Goal: Use online tool/utility: Use online tool/utility

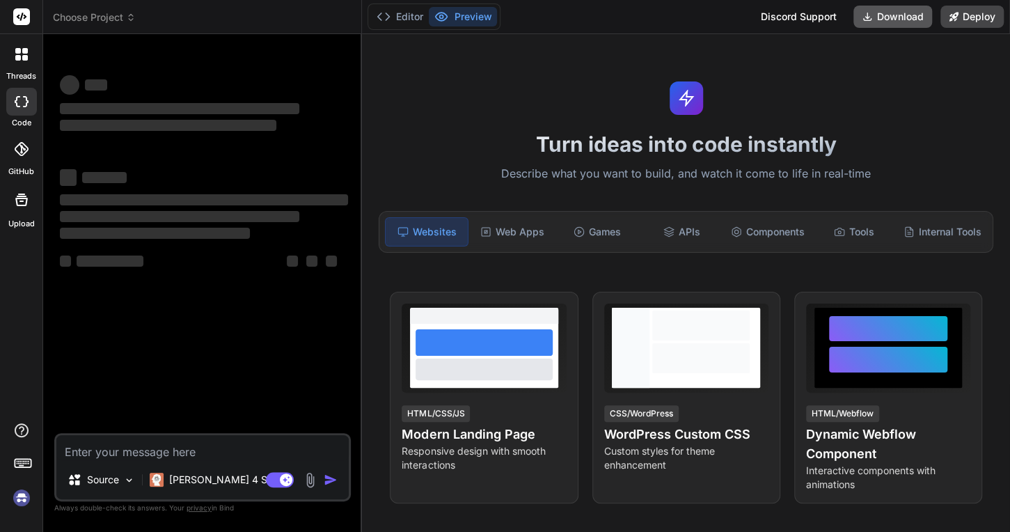
click at [879, 13] on button "Download" at bounding box center [893, 17] width 79 height 22
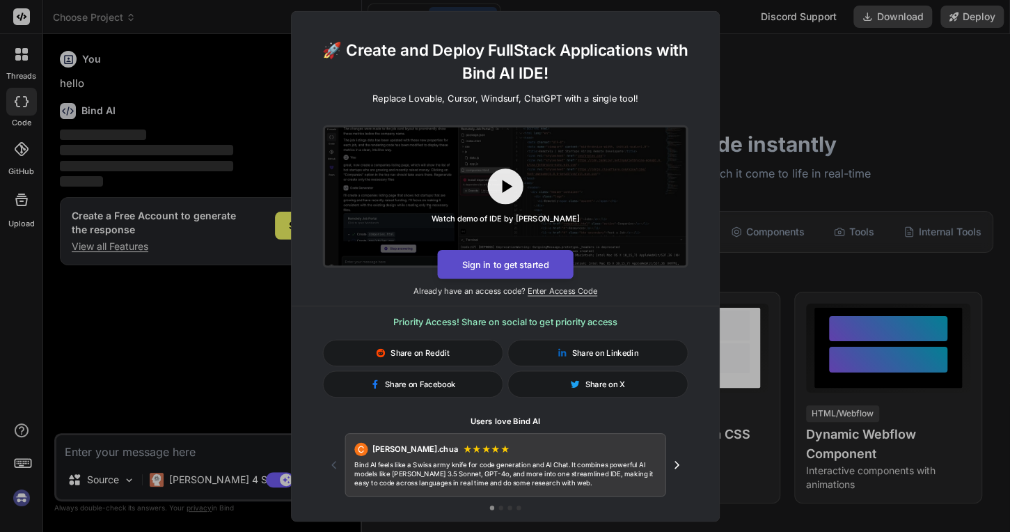
click at [525, 265] on button "Sign in to get started" at bounding box center [505, 263] width 136 height 29
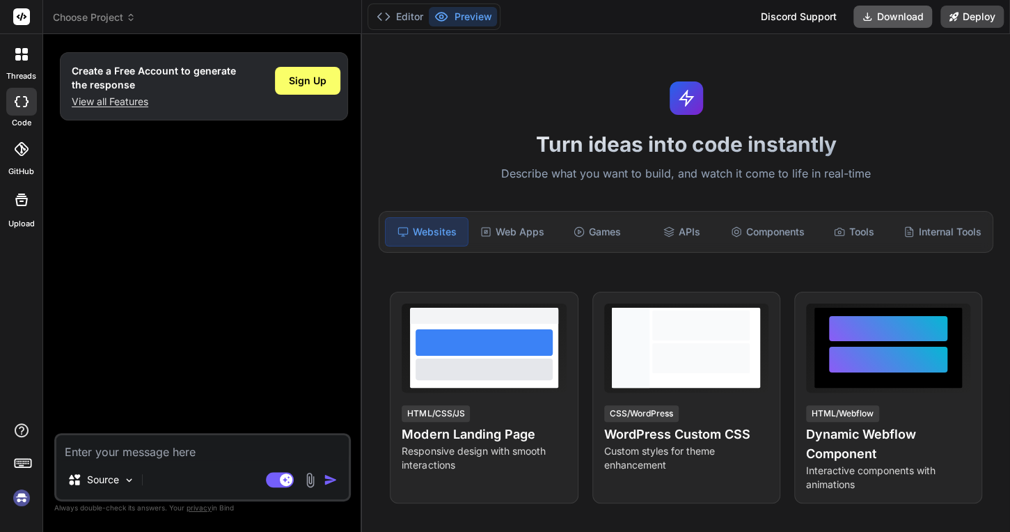
click at [879, 13] on button "Download" at bounding box center [893, 17] width 79 height 22
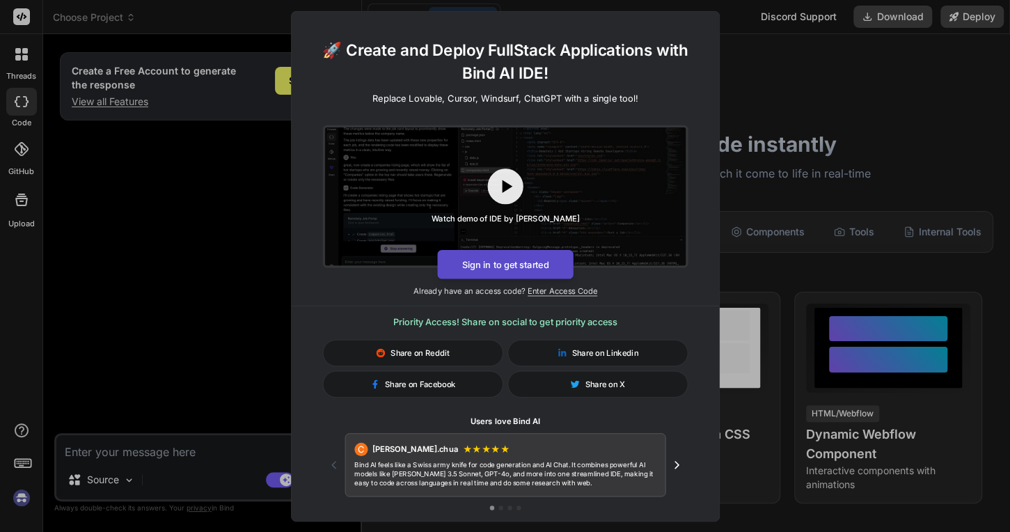
click at [543, 263] on button "Sign in to get started" at bounding box center [505, 263] width 136 height 29
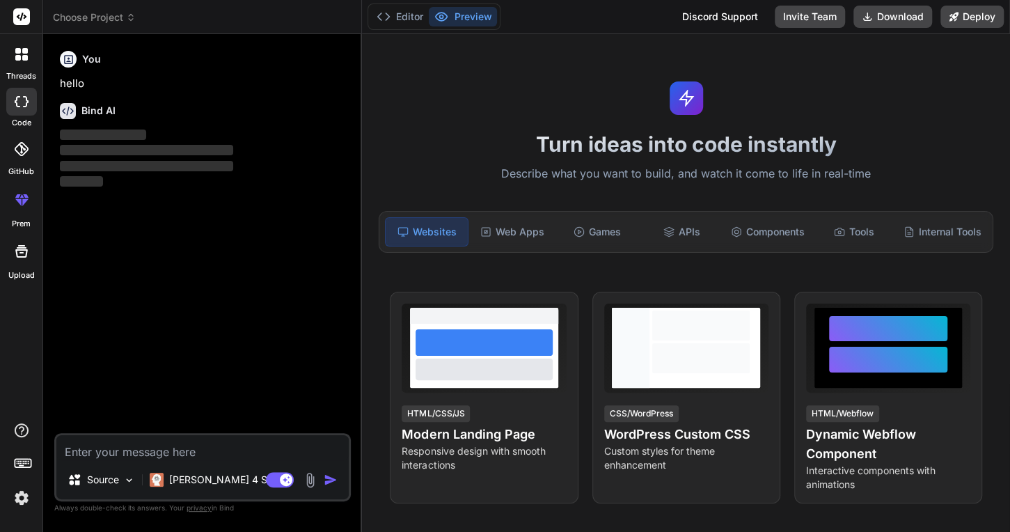
click at [19, 99] on icon at bounding box center [22, 101] width 14 height 11
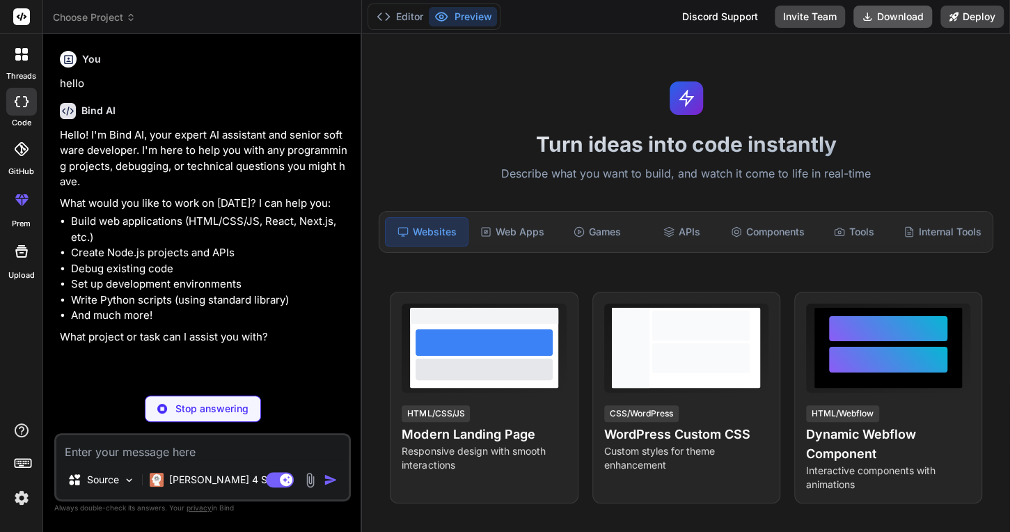
click at [904, 15] on button "Download" at bounding box center [893, 17] width 79 height 22
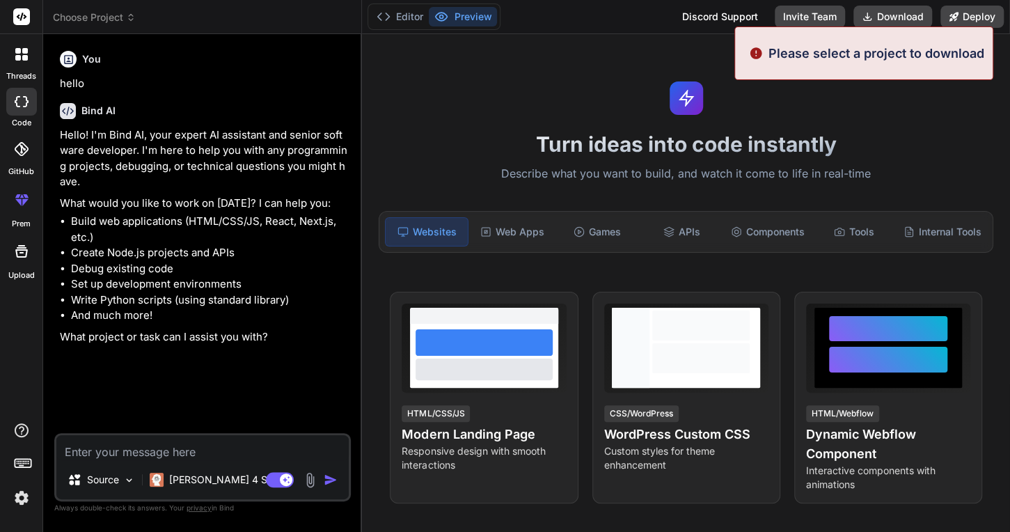
type textarea "x"
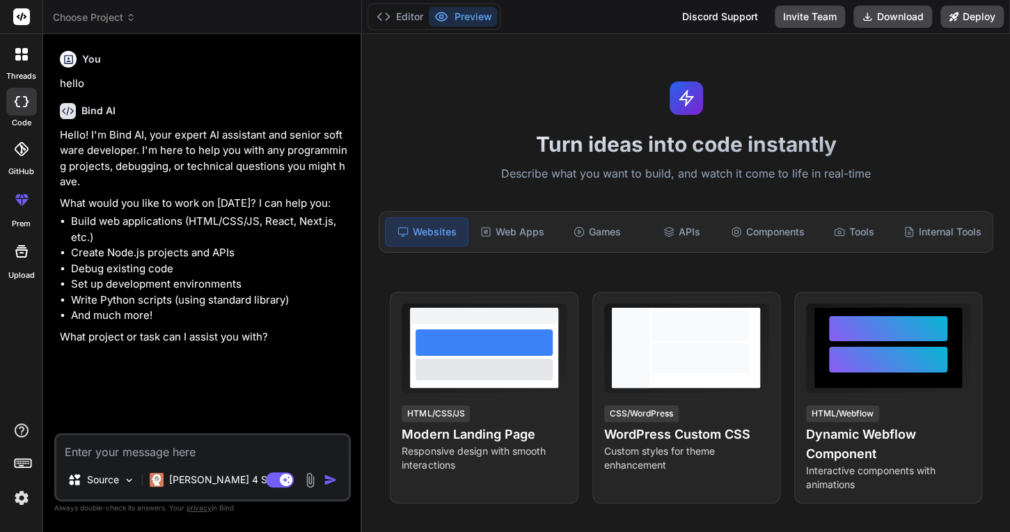
click at [170, 450] on textarea at bounding box center [202, 447] width 292 height 25
paste textarea "# 排班管理系统：可用功能模块清单 ## 1. 员工档案与标签管理模块 - 功能：员工信息录入与维护，支持批量导入/手动添加，分为“正式员工”“兼职人员”两大…"
type textarea "# 排班管理系统：可用功能模块清单 ## 1. 员工档案与标签管理模块 - 功能：员工信息录入与维护，支持批量导入/手动添加，分为“正式员工”“兼职人员”两大…"
type textarea "x"
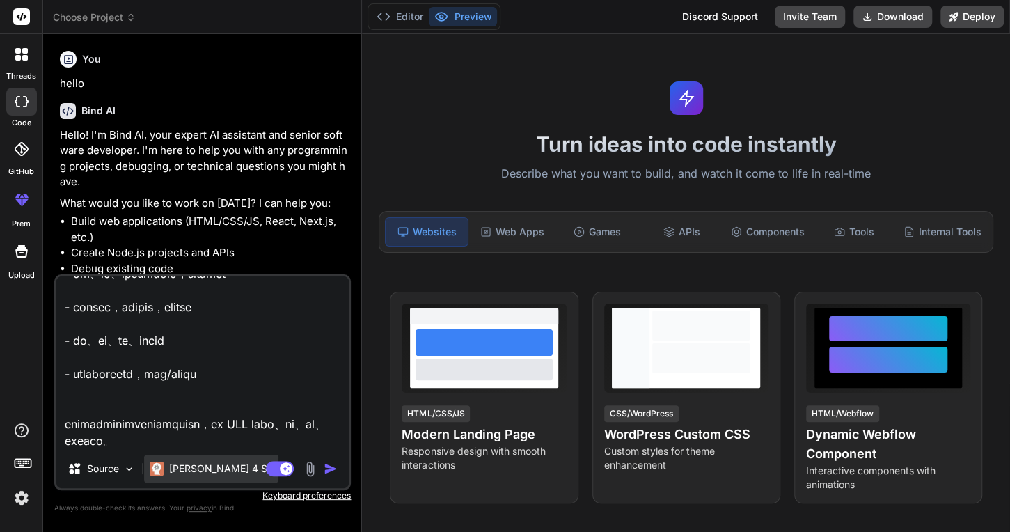
type textarea "# 排班管理系统：可用功能模块清单 ## 1. 员工档案与标签管理模块 - 功能：员工信息录入与维护，支持批量导入/手动添加，分为“正式员工”“兼职人员”两大…"
click at [207, 470] on p "Claude 4 S.." at bounding box center [221, 469] width 104 height 14
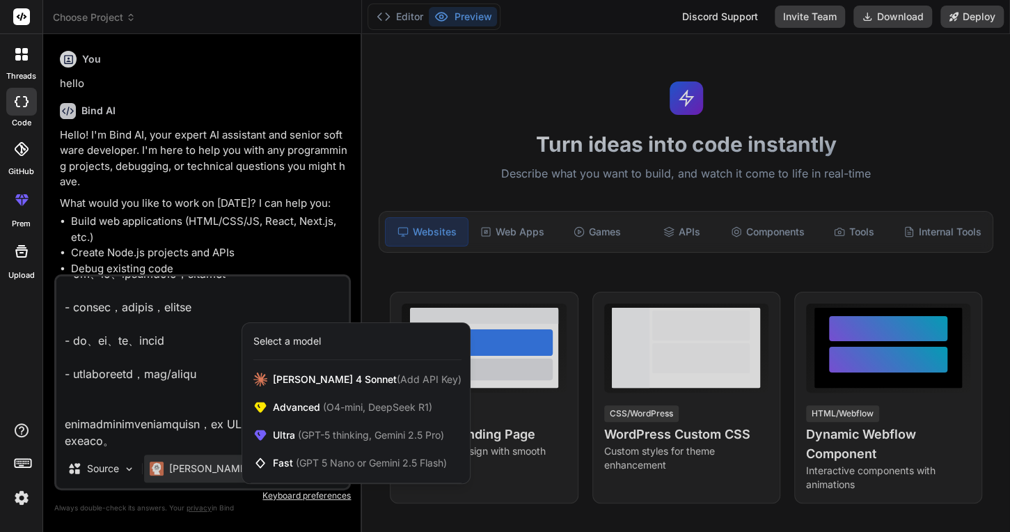
click at [107, 473] on div at bounding box center [505, 266] width 1010 height 532
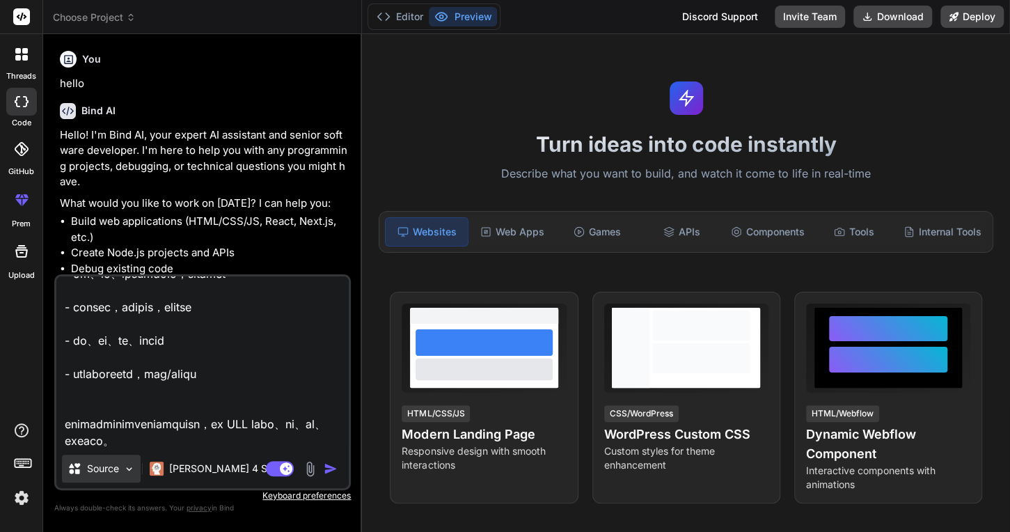
click at [116, 471] on p "Source" at bounding box center [103, 469] width 32 height 14
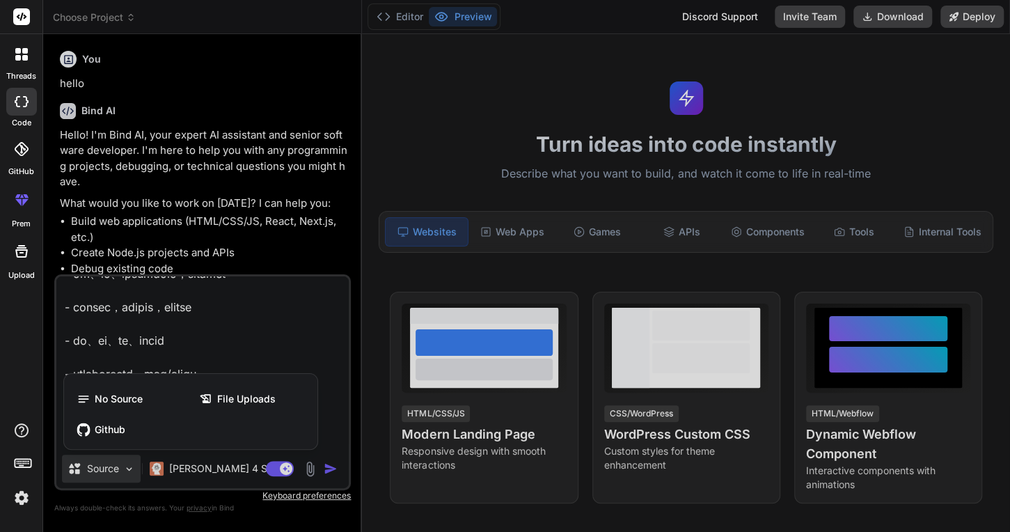
click at [116, 471] on div at bounding box center [505, 266] width 1010 height 532
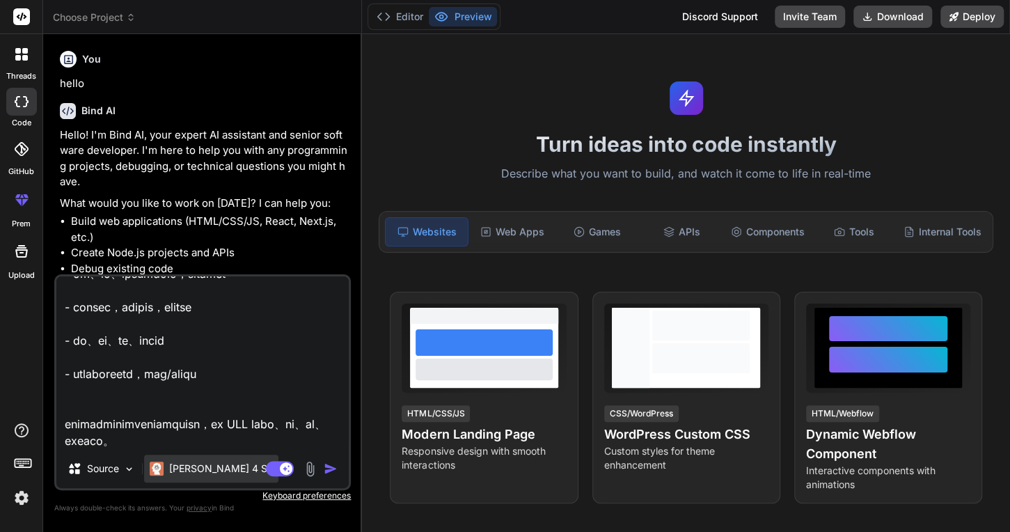
click at [218, 469] on p "Claude 4 S.." at bounding box center [221, 469] width 104 height 14
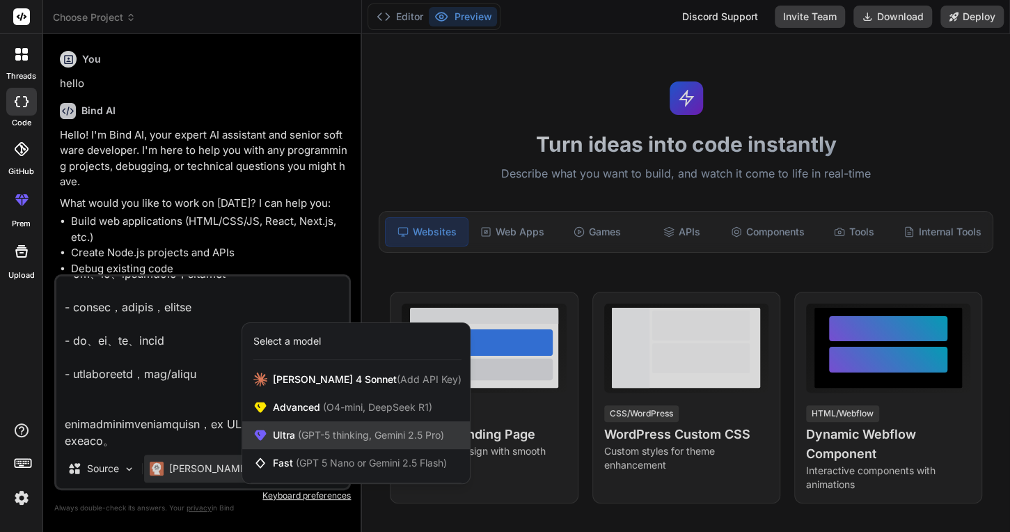
click at [360, 441] on span "(GPT-5 thinking, Gemini 2.5 Pro)" at bounding box center [369, 435] width 149 height 12
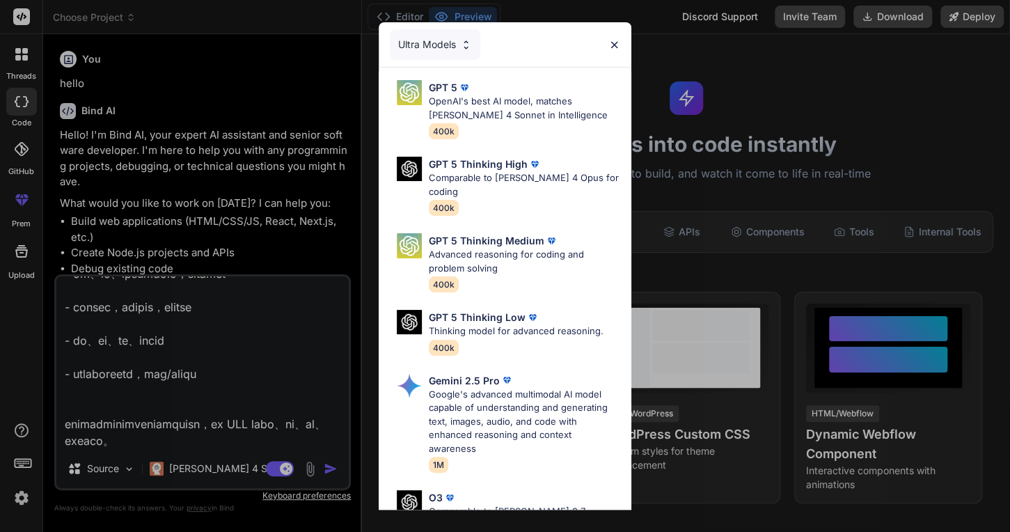
click at [622, 41] on div "Ultra Models" at bounding box center [505, 44] width 253 height 45
click at [443, 133] on span "400k" at bounding box center [444, 131] width 30 height 16
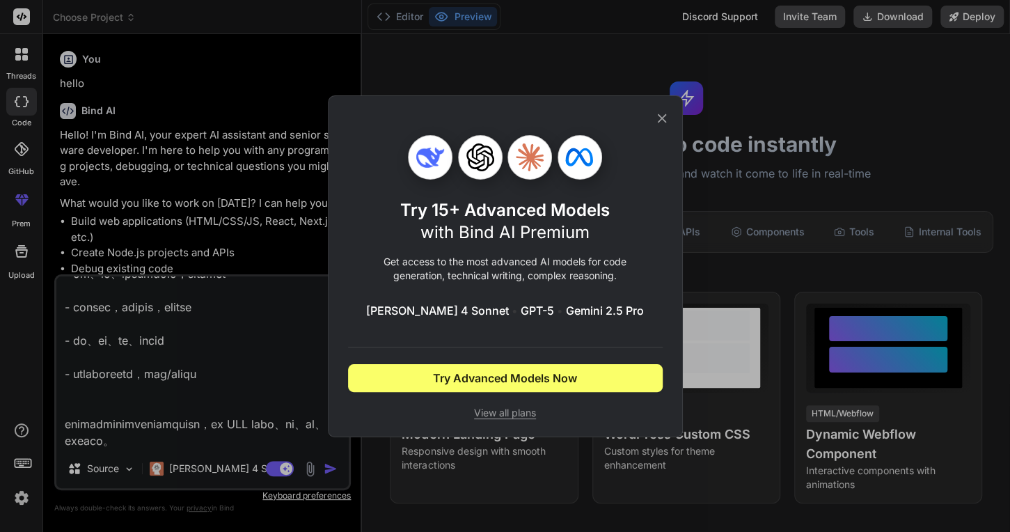
click at [661, 120] on icon at bounding box center [661, 117] width 9 height 9
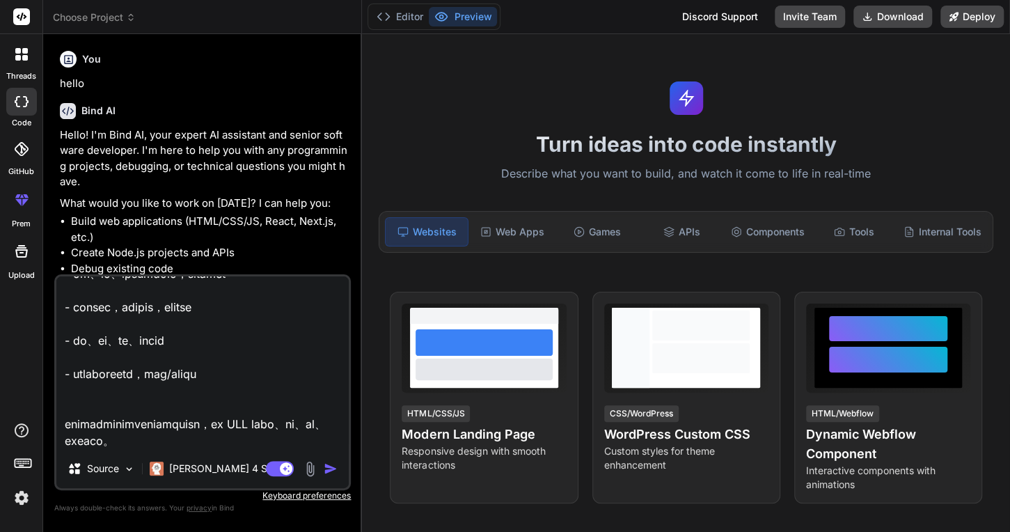
click at [332, 472] on img "button" at bounding box center [331, 469] width 14 height 14
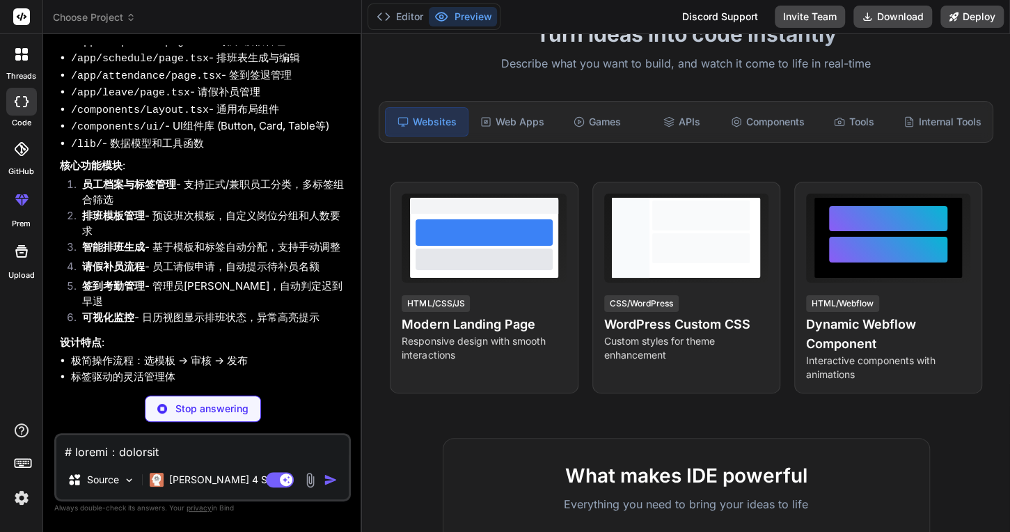
scroll to position [1681, 0]
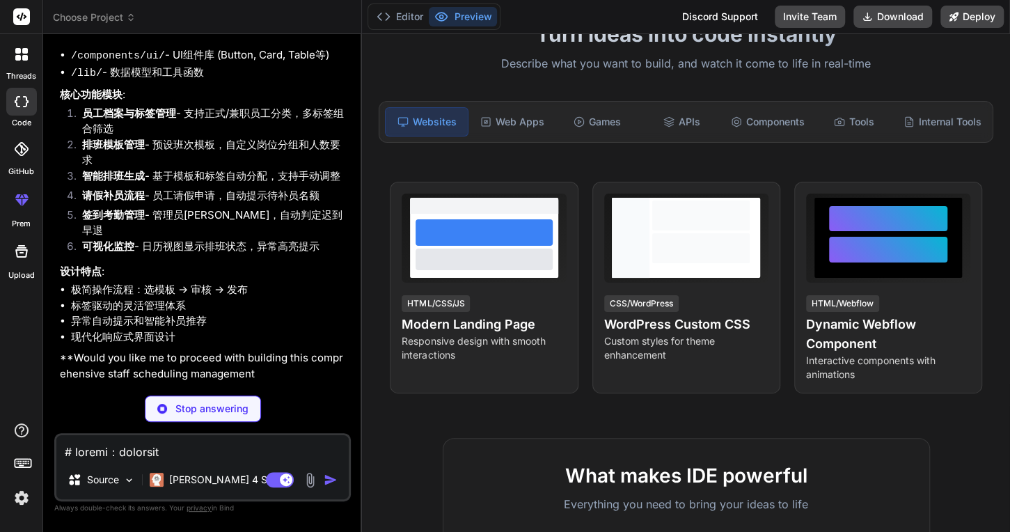
type textarea "x"
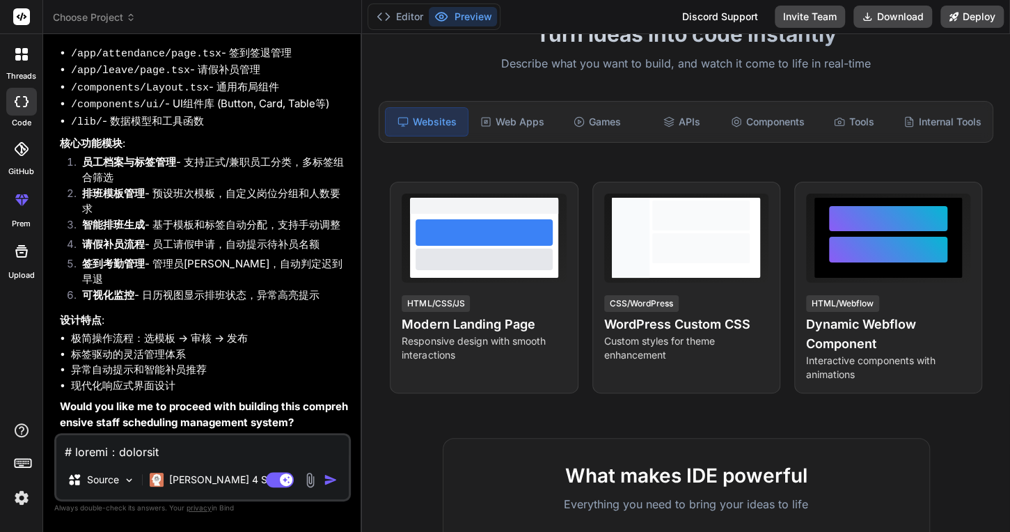
scroll to position [1704, 0]
click at [506, 131] on div "Web Apps" at bounding box center [512, 121] width 82 height 29
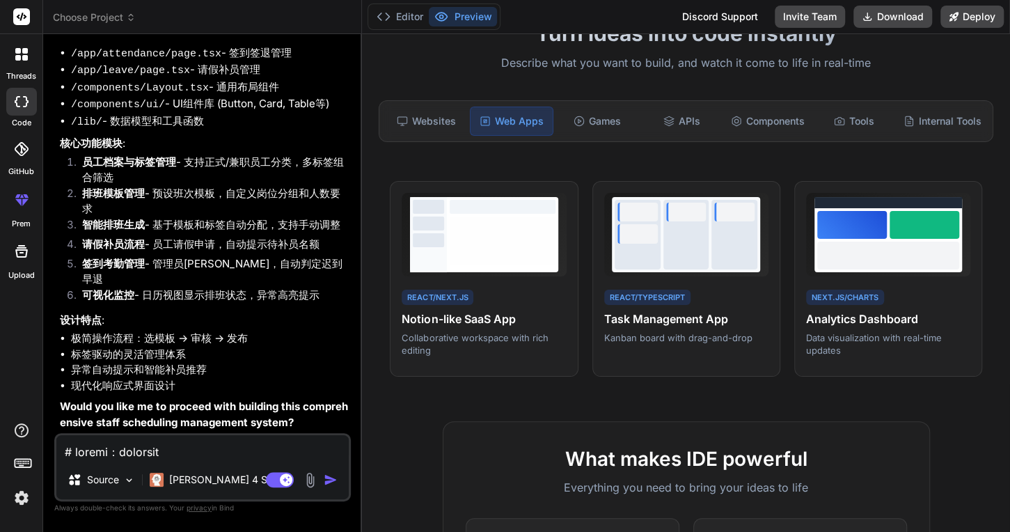
scroll to position [96, 0]
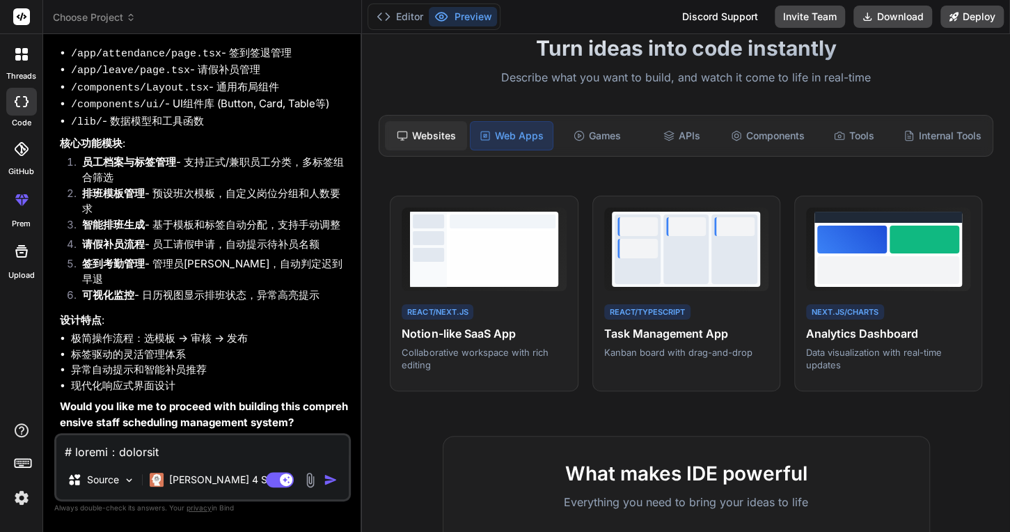
click at [441, 134] on div "Websites" at bounding box center [426, 135] width 82 height 29
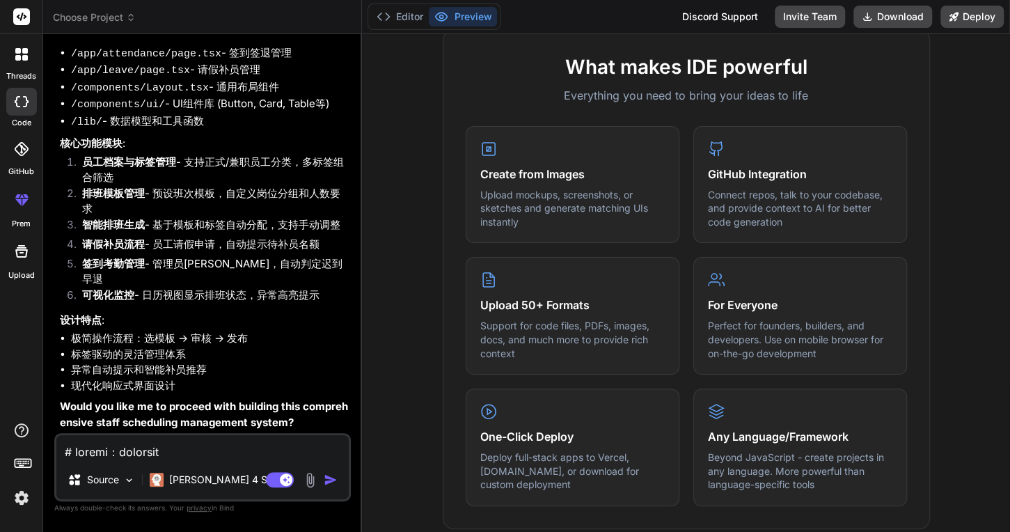
scroll to position [519, 0]
click at [207, 450] on textarea at bounding box center [202, 447] width 292 height 25
type textarea "s"
type textarea "x"
type textarea "sh"
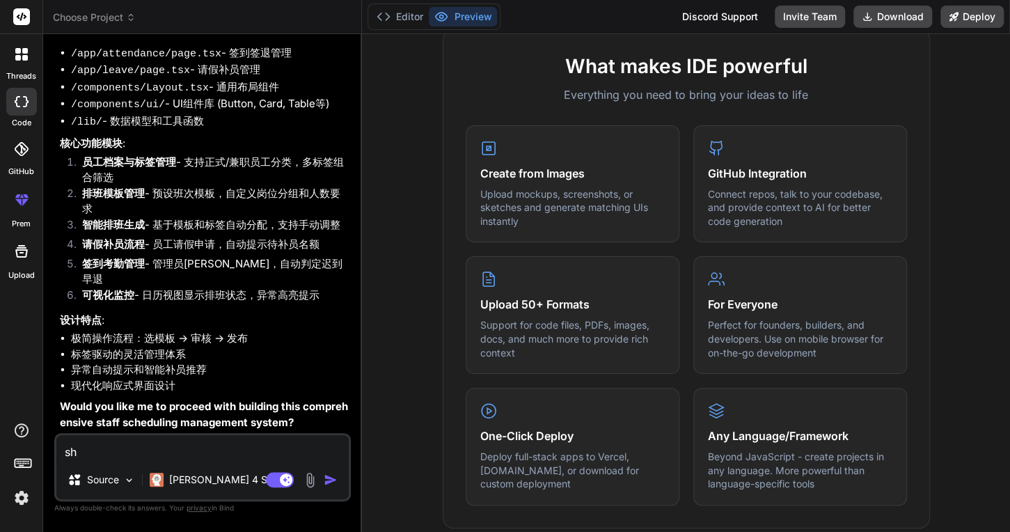
type textarea "x"
type textarea "shi"
type textarea "x"
type textarea "是"
type textarea "x"
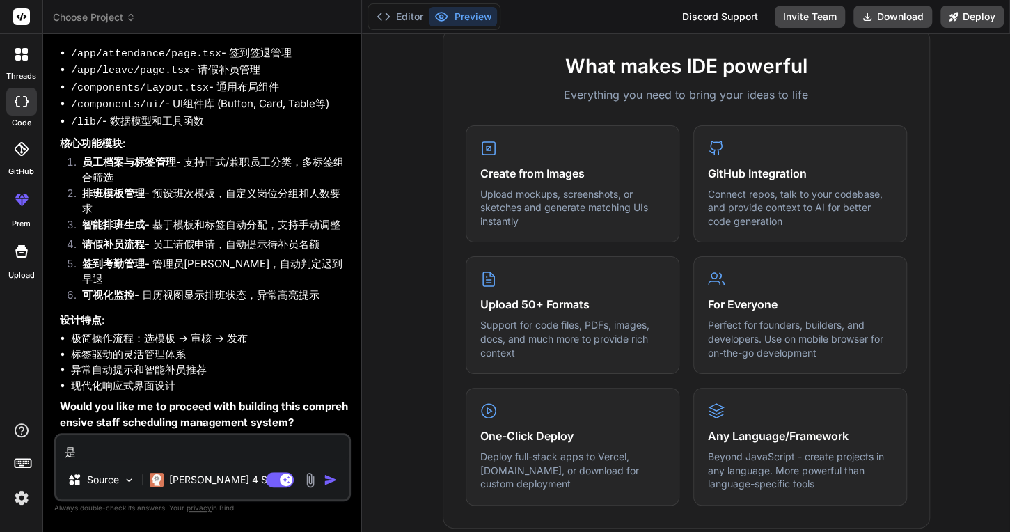
type textarea "是d"
type textarea "x"
type textarea "是de"
type textarea "x"
type textarea "是的"
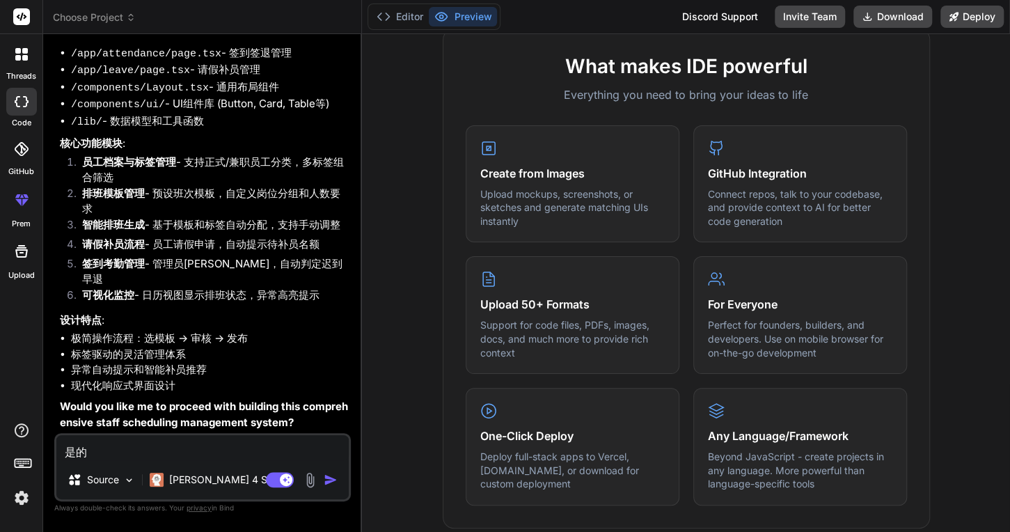
type textarea "x"
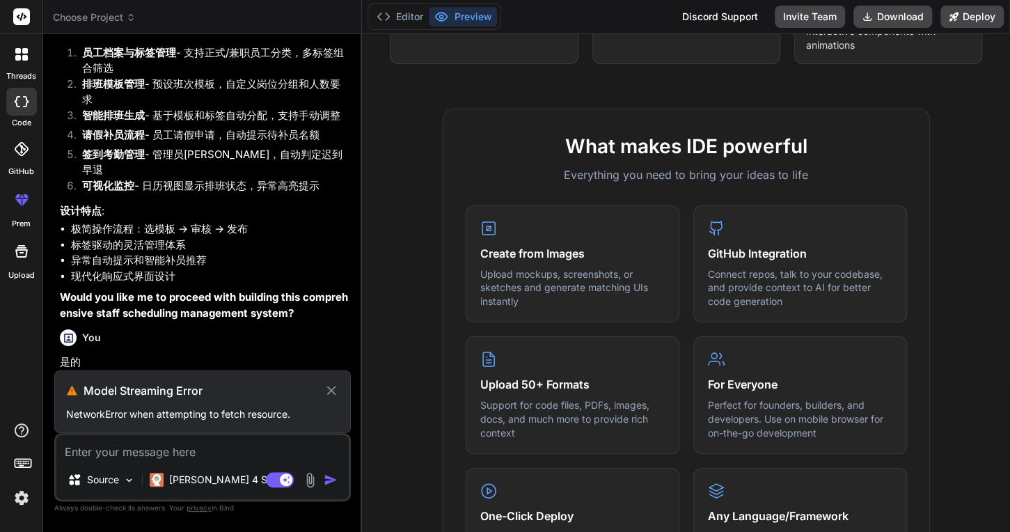
scroll to position [1812, 0]
click at [219, 483] on p "Claude 4 S.." at bounding box center [221, 480] width 104 height 14
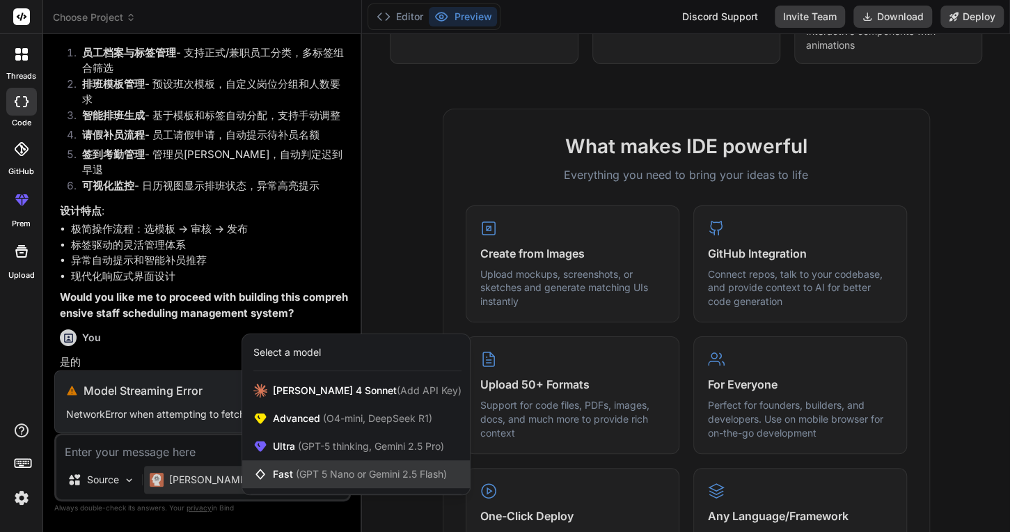
click at [290, 476] on span "Fast (GPT 5 Nano or Gemini 2.5 Flash)" at bounding box center [360, 474] width 174 height 14
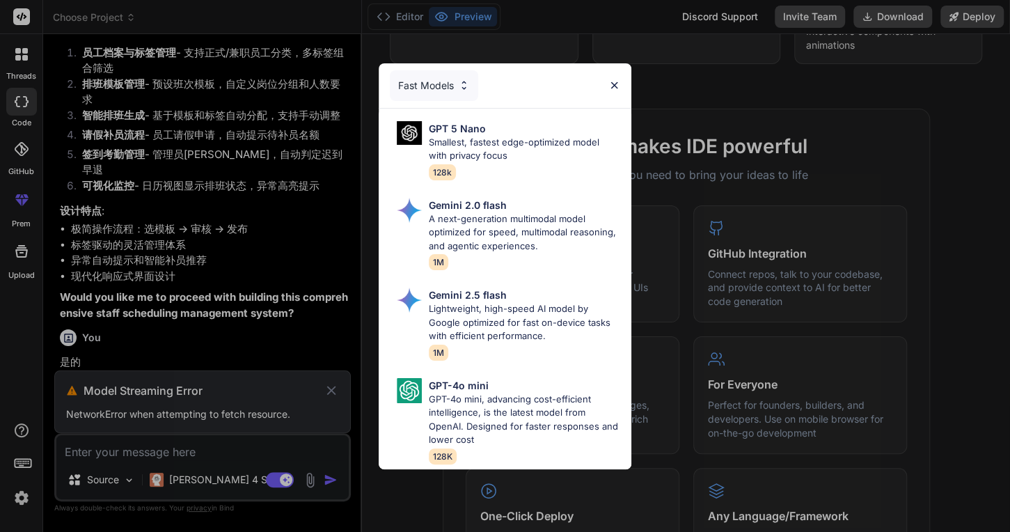
click at [613, 88] on div "Fast Models" at bounding box center [505, 85] width 253 height 45
click at [335, 398] on div "Fast Models GPT 5 Nano Smallest, fastest edge-optimized model with privacy focu…" at bounding box center [505, 266] width 1010 height 532
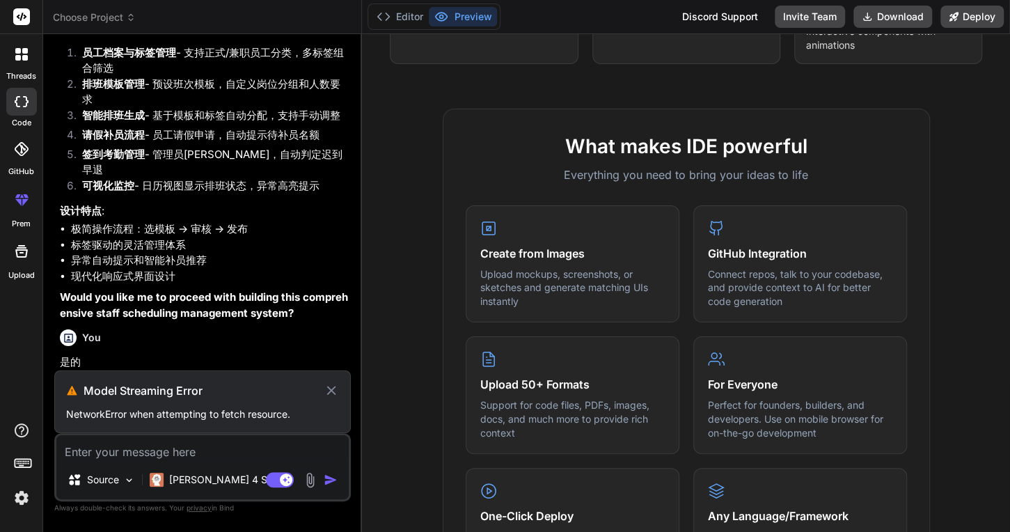
click at [334, 395] on icon at bounding box center [332, 390] width 16 height 17
type textarea "x"
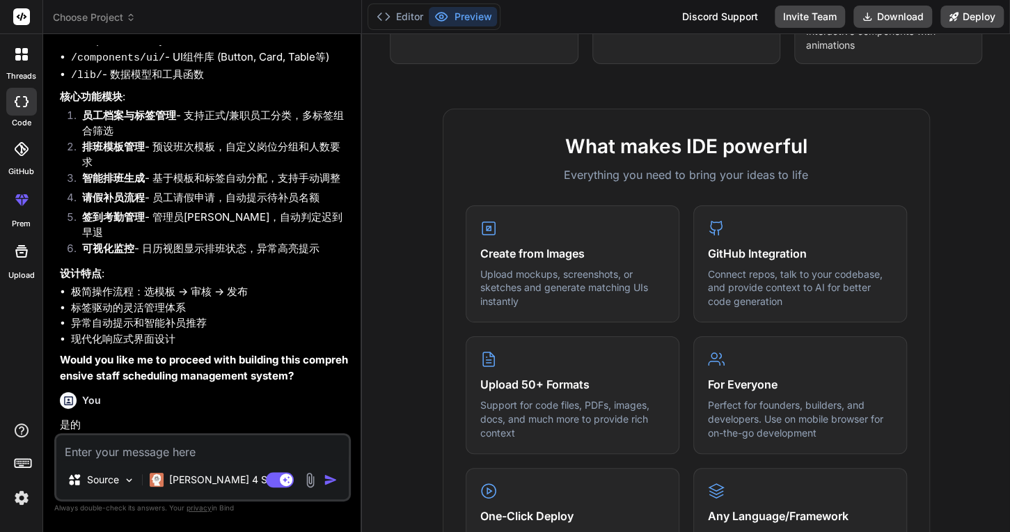
click at [326, 483] on img "button" at bounding box center [331, 480] width 14 height 14
click at [327, 481] on img "button" at bounding box center [331, 480] width 14 height 14
click at [216, 446] on textarea at bounding box center [202, 447] width 292 height 25
type textarea "s"
type textarea "x"
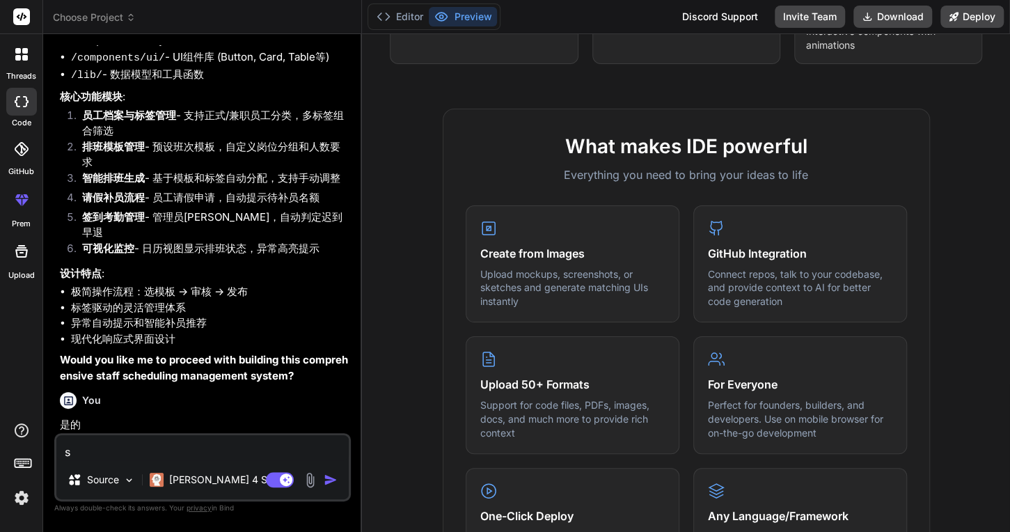
type textarea "sh"
type textarea "x"
type textarea "she"
type textarea "x"
type textarea "shen"
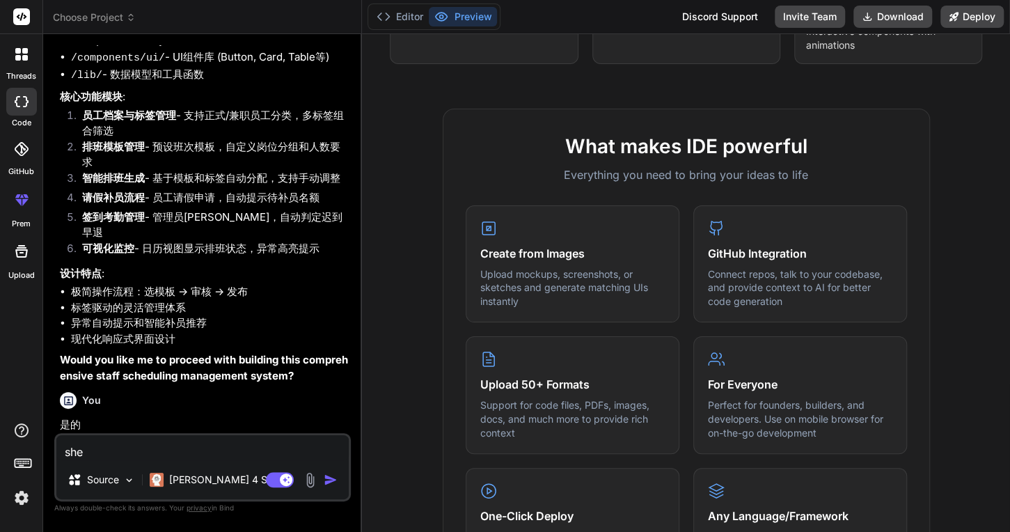
type textarea "x"
type textarea "sheng"
type textarea "x"
type textarea "sheng'c"
type textarea "x"
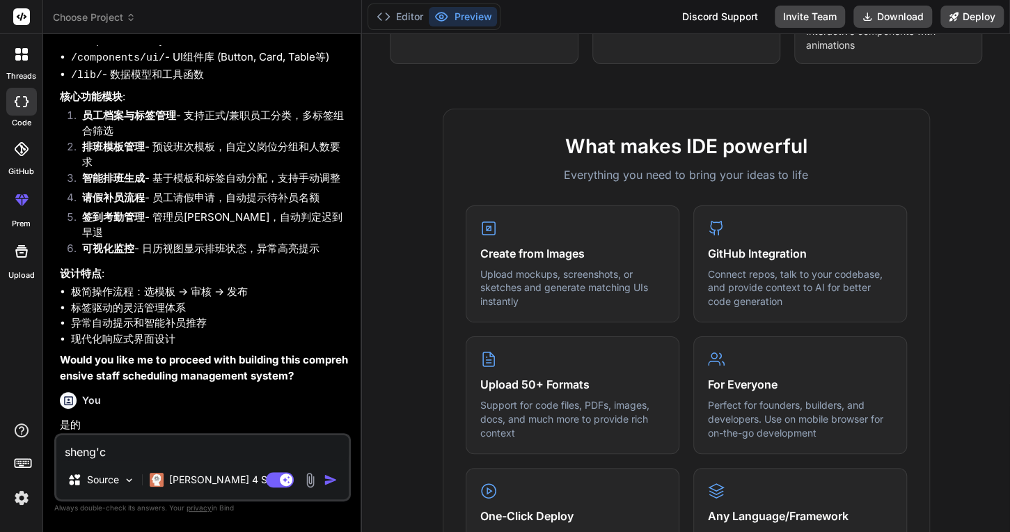
type textarea "生成"
type textarea "x"
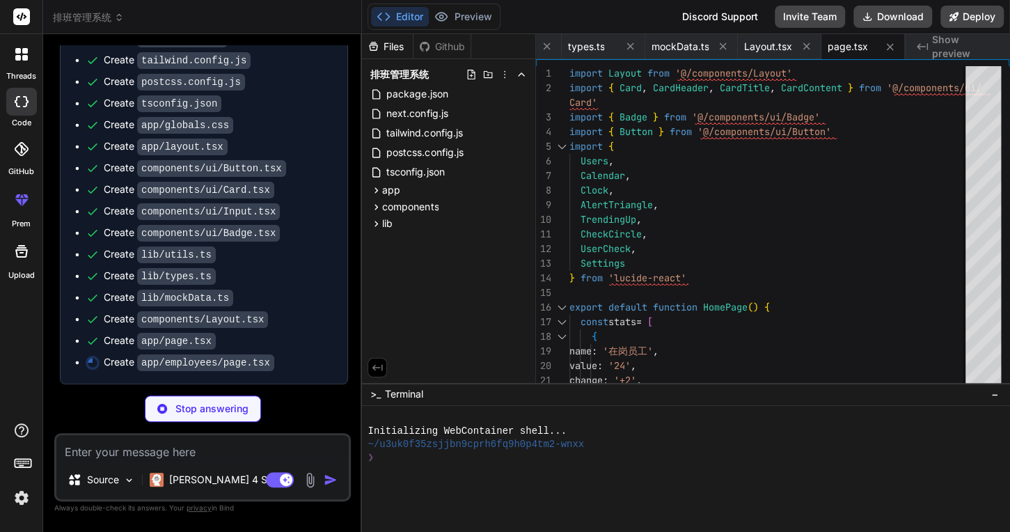
scroll to position [2307, 0]
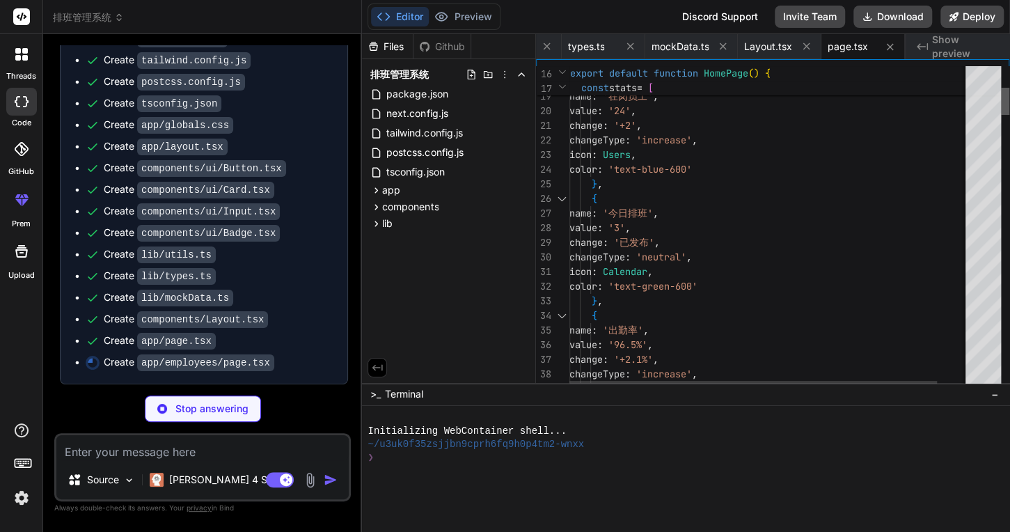
click at [1001, 102] on div at bounding box center [1005, 101] width 8 height 27
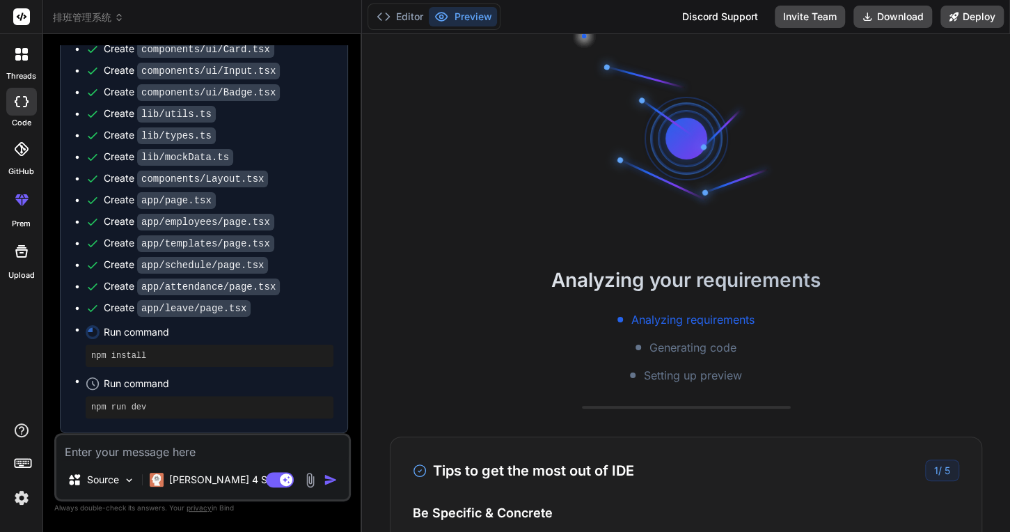
scroll to position [0, 1490]
type textarea "x"
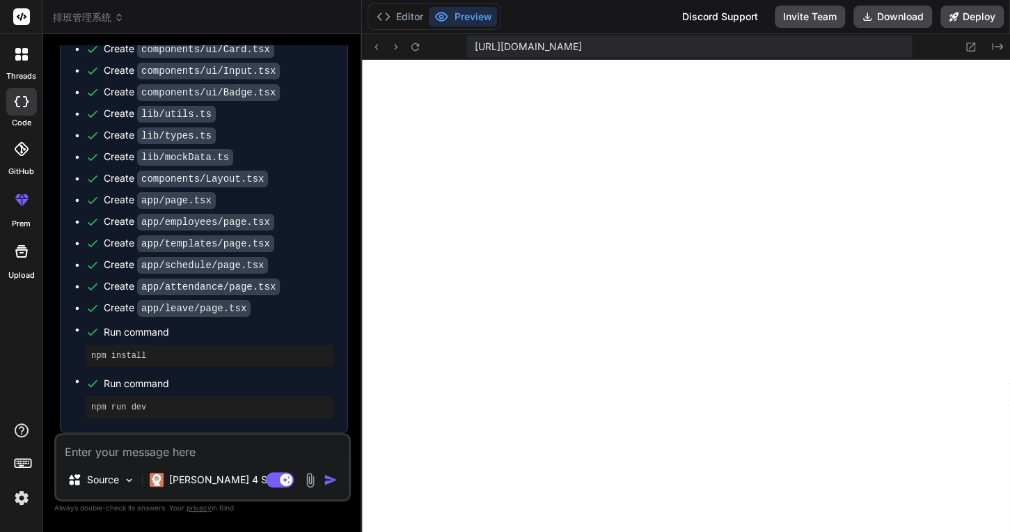
scroll to position [2447, 0]
click at [132, 457] on textarea at bounding box center [202, 447] width 292 height 25
type textarea "f"
type textarea "x"
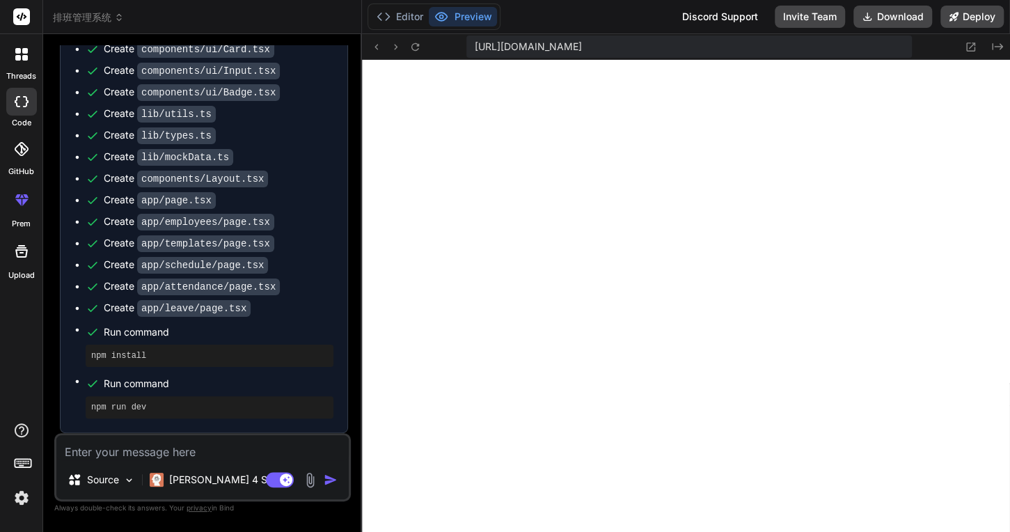
type textarea "a"
type textarea "x"
type textarea "at"
type textarea "x"
type textarea "atu"
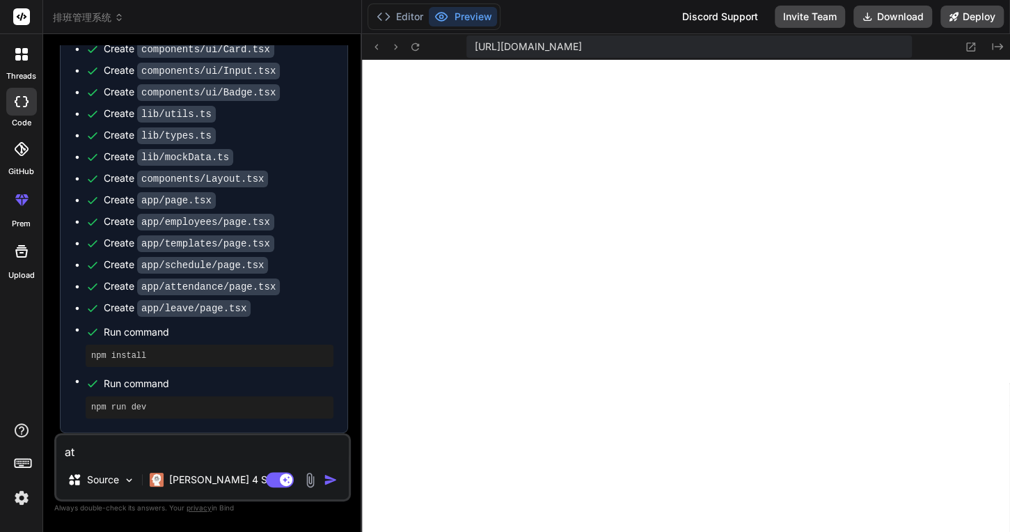
type textarea "x"
type textarea "atuo"
type textarea "x"
type textarea "atu"
type textarea "x"
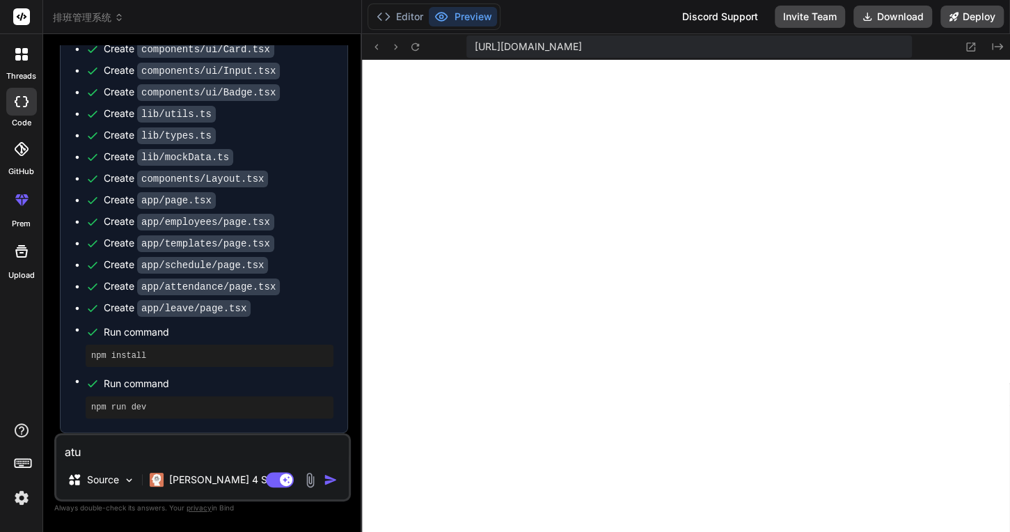
type textarea "at"
type textarea "x"
type textarea "a"
type textarea "x"
type textarea "au"
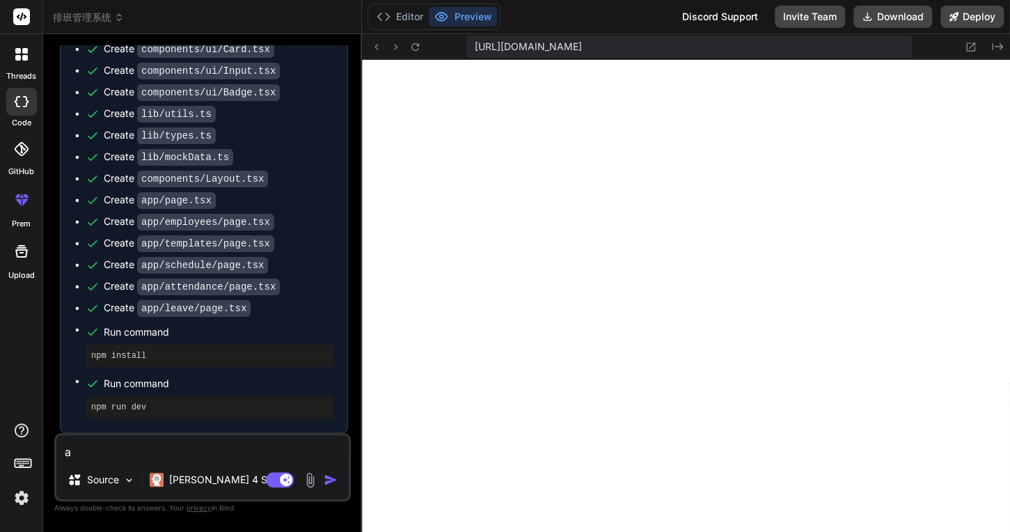
type textarea "x"
type textarea "aut"
type textarea "x"
type textarea "auto"
type textarea "x"
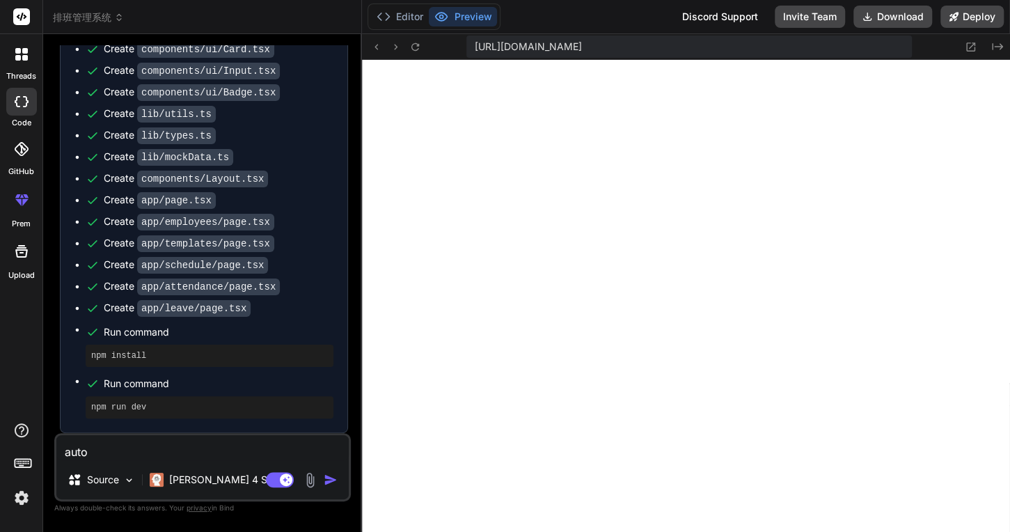
type textarea "auto"
type textarea "x"
type textarea "auto f"
type textarea "x"
type textarea "auto fi"
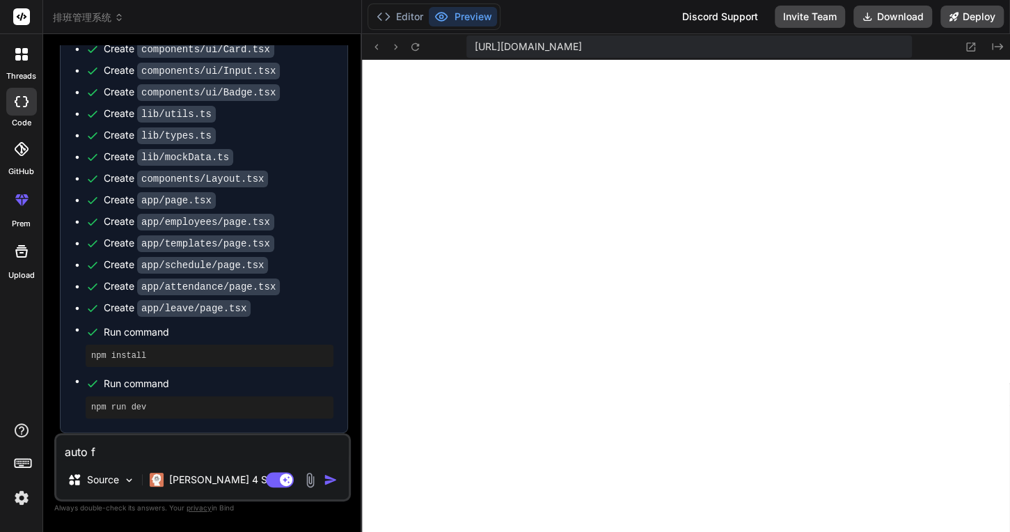
type textarea "x"
type textarea "auto fix"
type textarea "x"
type textarea "auto fix"
type textarea "x"
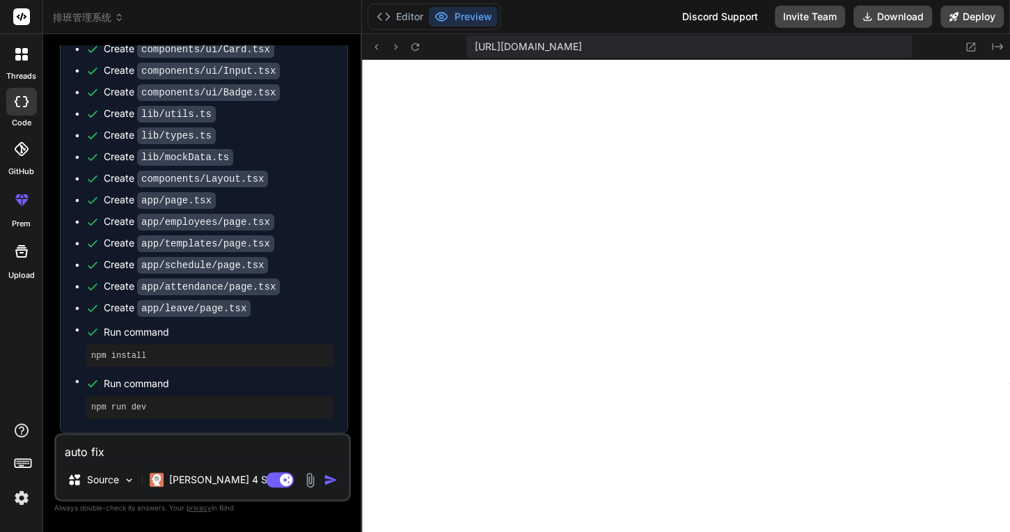
type textarea "auto fix e"
type textarea "x"
type textarea "auto fix er"
type textarea "x"
type textarea "auto fix err"
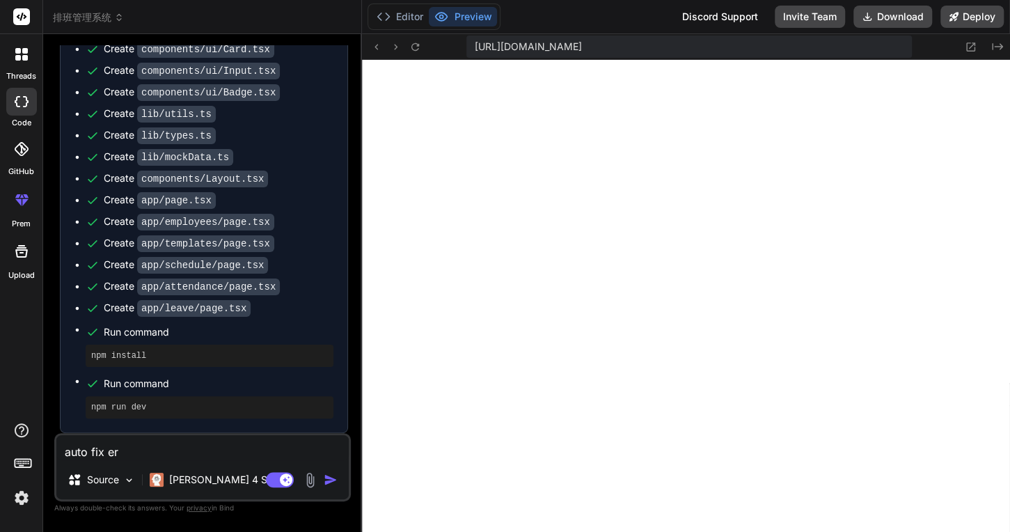
type textarea "x"
type textarea "auto fix erro"
type textarea "x"
type textarea "auto fix error"
type textarea "x"
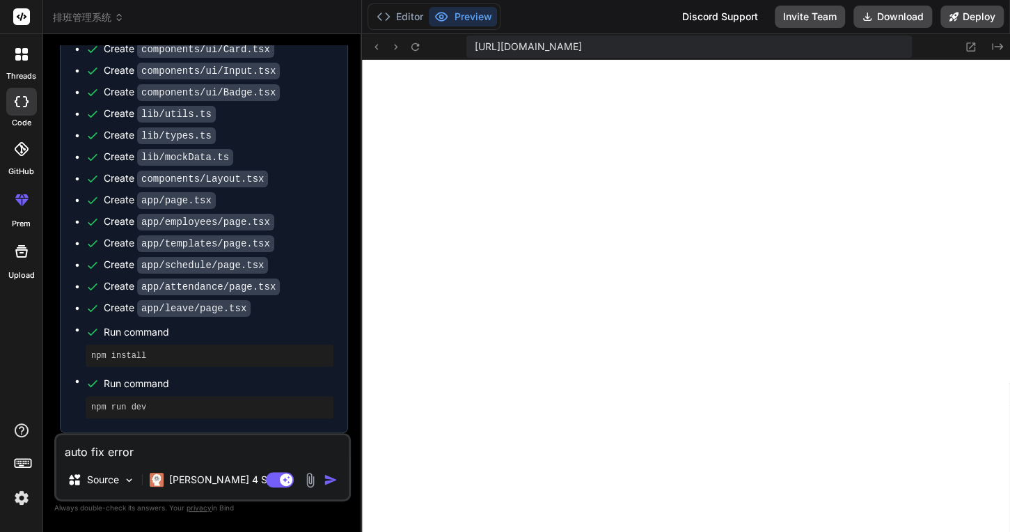
type textarea "auto fix error"
type textarea "x"
type textarea "auto fix error a"
type textarea "x"
type textarea "auto fix error an"
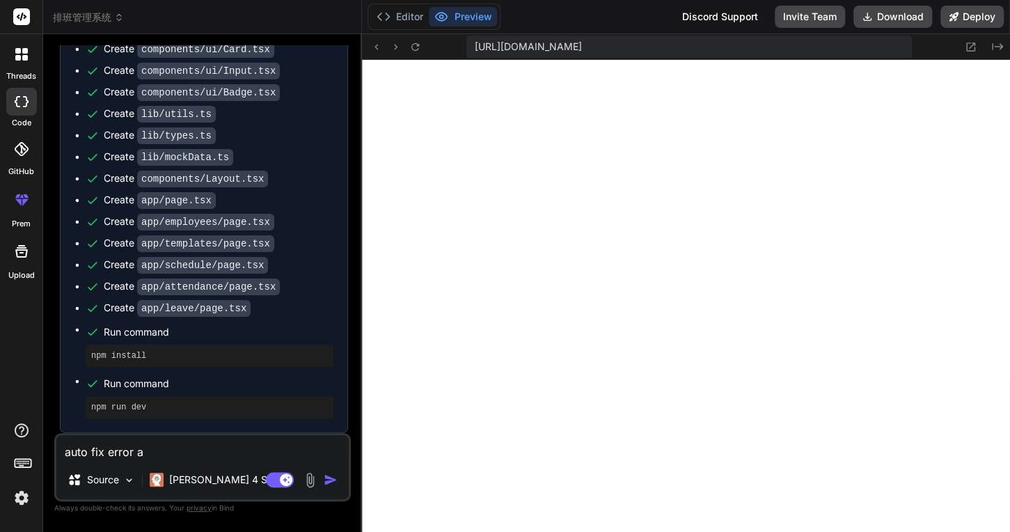
type textarea "x"
type textarea "auto fix error a"
type textarea "x"
type textarea "auto fix error"
type textarea "x"
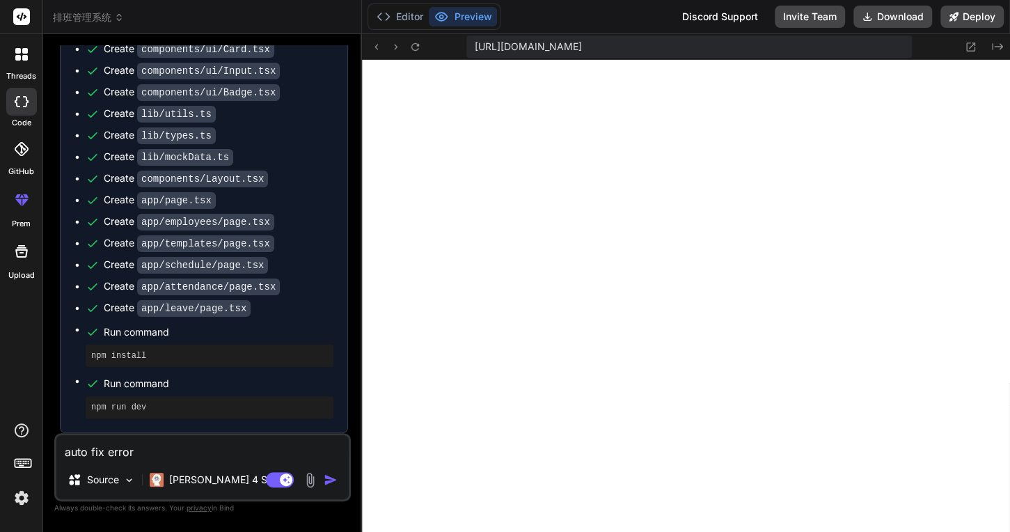
type textarea "auto fix error ,"
type textarea "x"
type textarea "auto fix error ,t"
type textarea "x"
type textarea "auto fix error ,th"
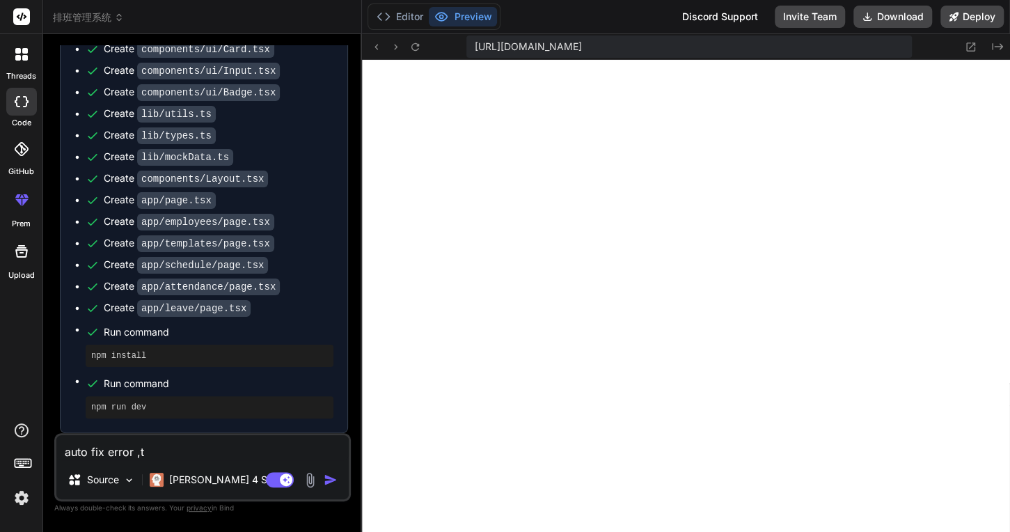
type textarea "x"
type textarea "auto fix error ,the"
type textarea "x"
type textarea "auto fix error ,then"
type textarea "x"
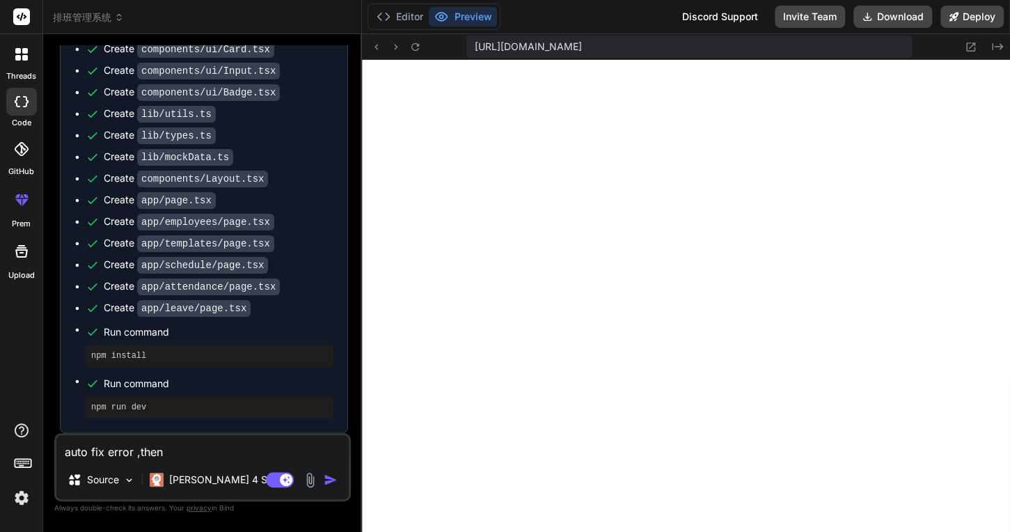
type textarea "auto fix error ,the"
type textarea "x"
type textarea "auto fix error ,th"
type textarea "x"
type textarea "auto fix error ,t"
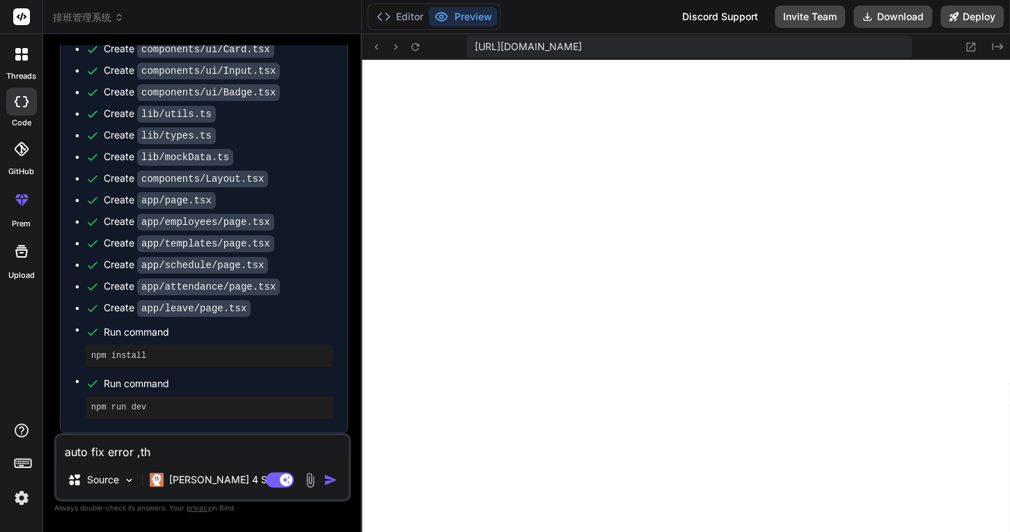
type textarea "x"
type textarea "auto fix error ,"
type textarea "x"
type textarea "auto fix error ,"
type textarea "x"
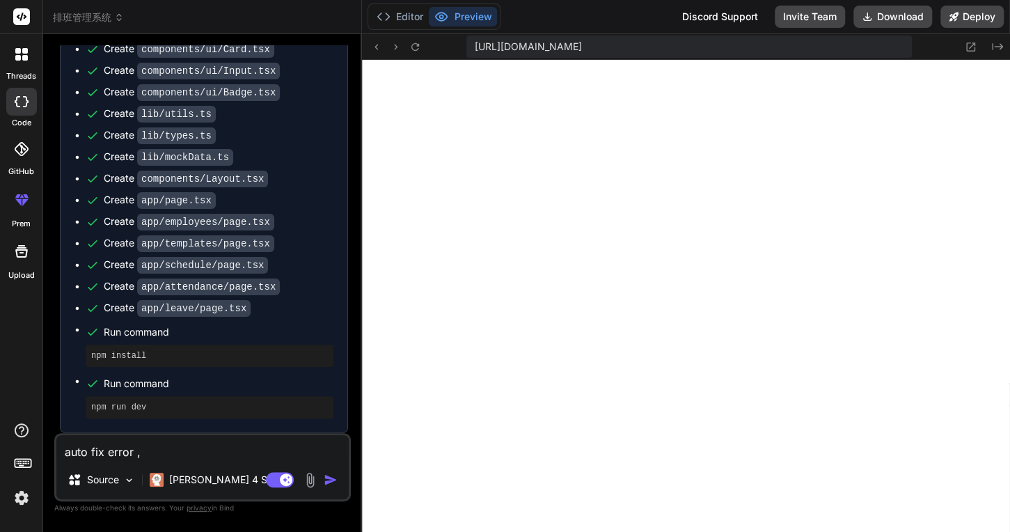
type textarea "auto fix error , s"
type textarea "x"
type textarea "auto fix error , su"
type textarea "x"
type textarea "auto fix error , suc"
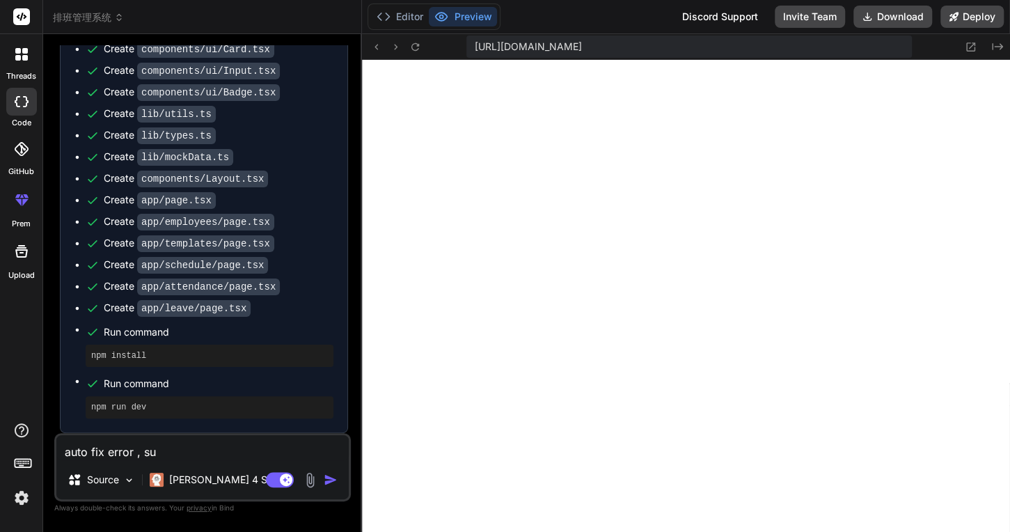
type textarea "x"
type textarea "auto fix error , succ"
type textarea "x"
type textarea "auto fix error , succe"
type textarea "x"
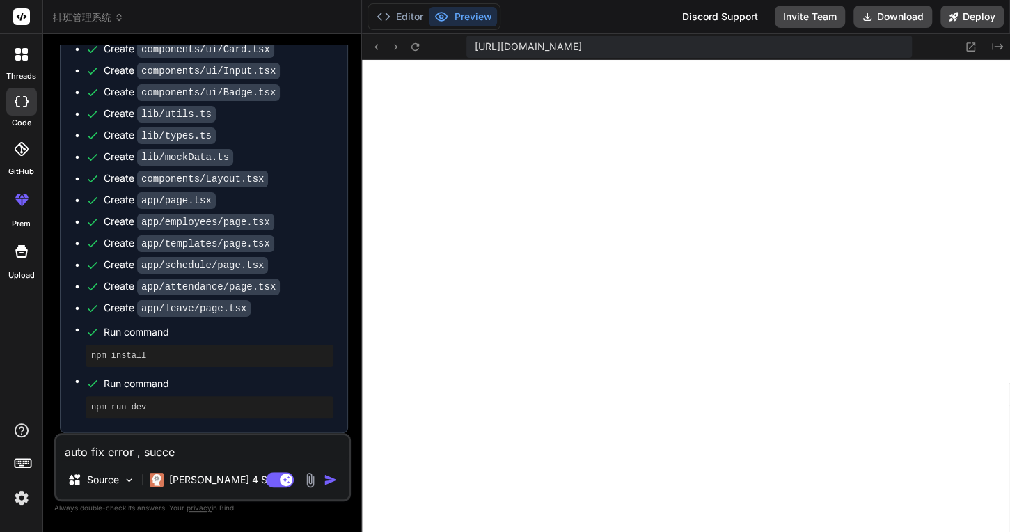
type textarea "auto fix error , succee"
type textarea "x"
type textarea "auto fix error , succees"
type textarea "x"
type textarea "auto fix error , succeess"
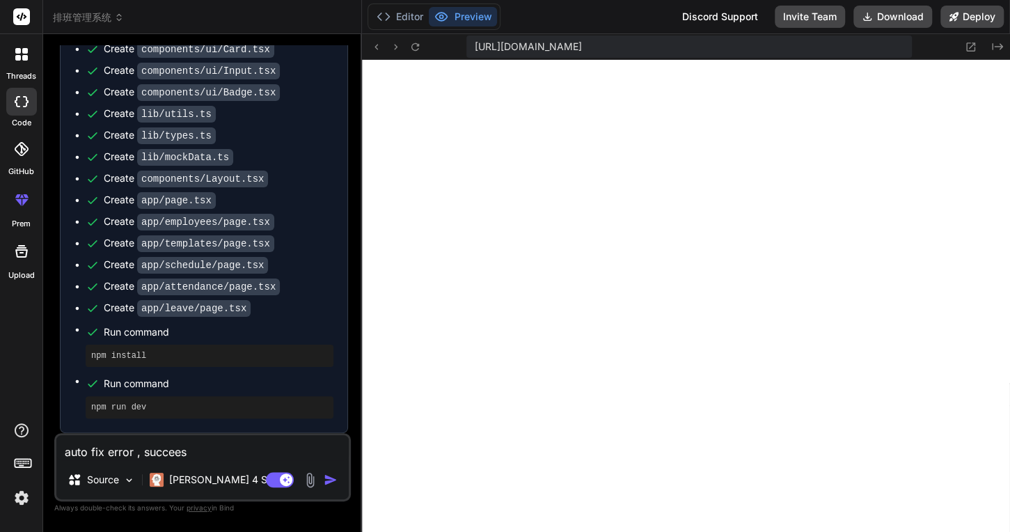
type textarea "x"
type textarea "auto fix error , succeess"
type textarea "x"
type textarea "auto fix error , succeess"
type textarea "x"
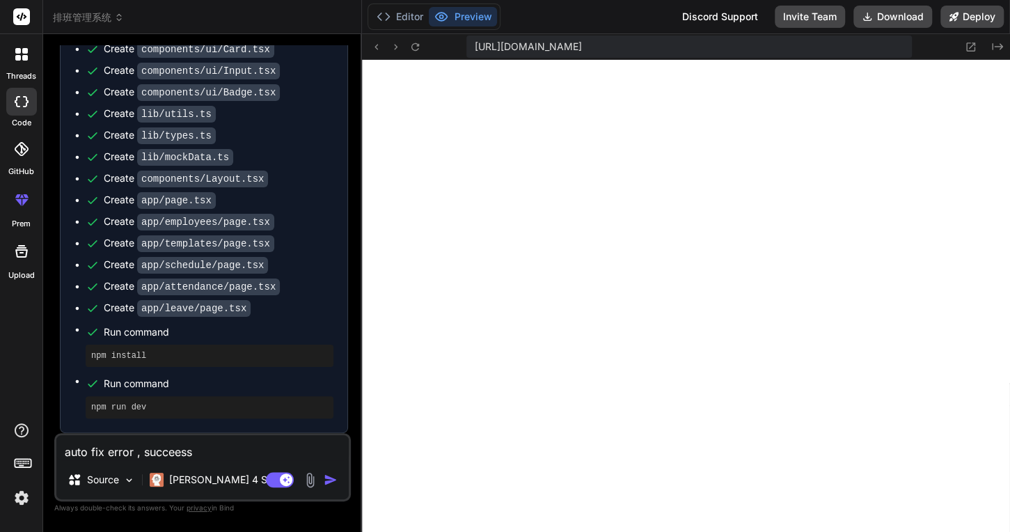
type textarea "auto fix error , succees"
type textarea "x"
type textarea "auto fix error , succee"
type textarea "x"
type textarea "auto fix error , succe"
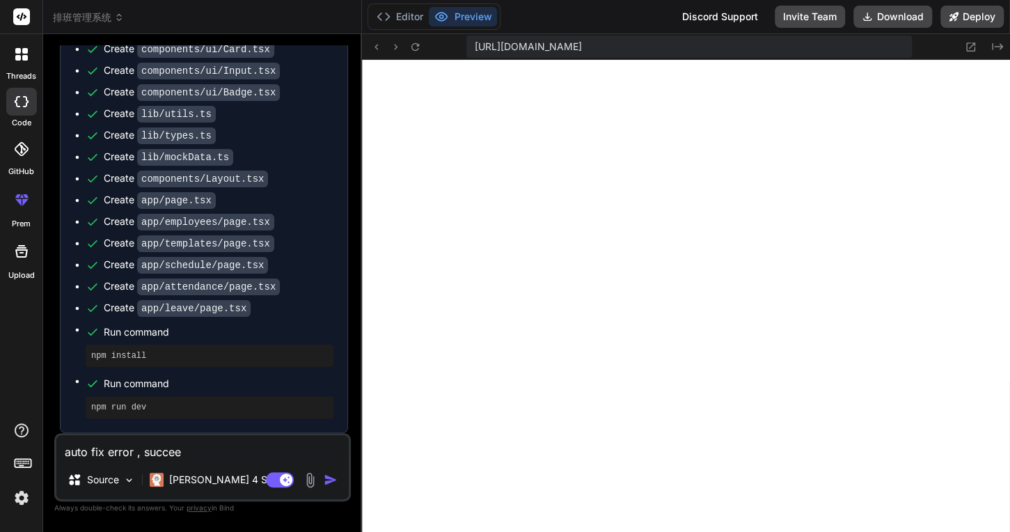
type textarea "x"
type textarea "auto fix error , succes"
type textarea "x"
type textarea "auto fix error , success"
type textarea "x"
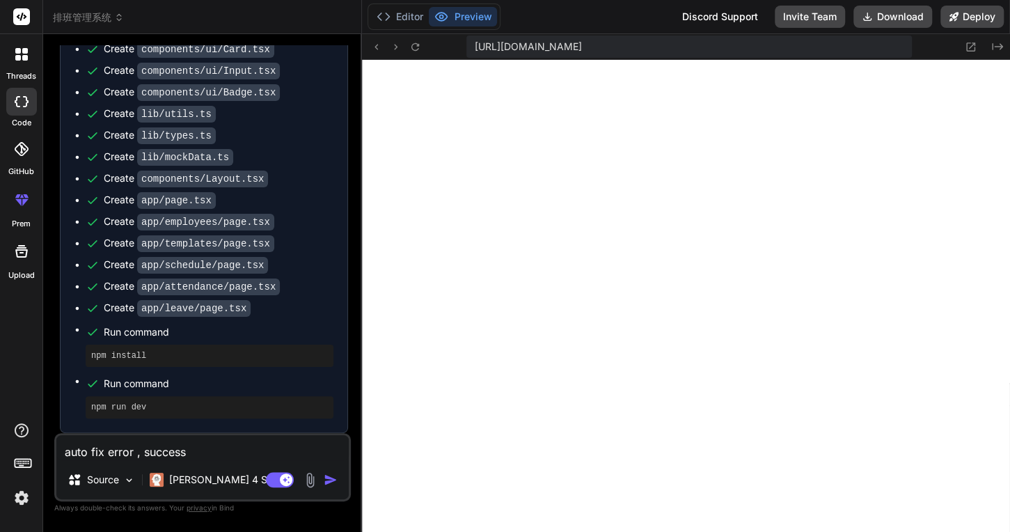
type textarea "auto fix error , success"
type textarea "x"
type textarea "auto fix error , success t"
type textarea "x"
type textarea "auto fix error , success th"
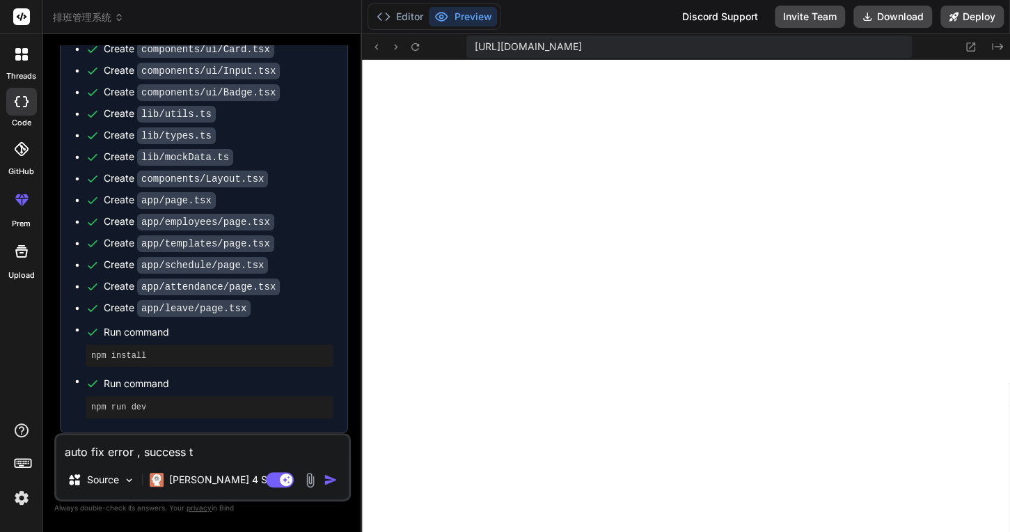
type textarea "x"
type textarea "auto fix error , success the"
type textarea "x"
type textarea "auto fix error , success then"
type textarea "x"
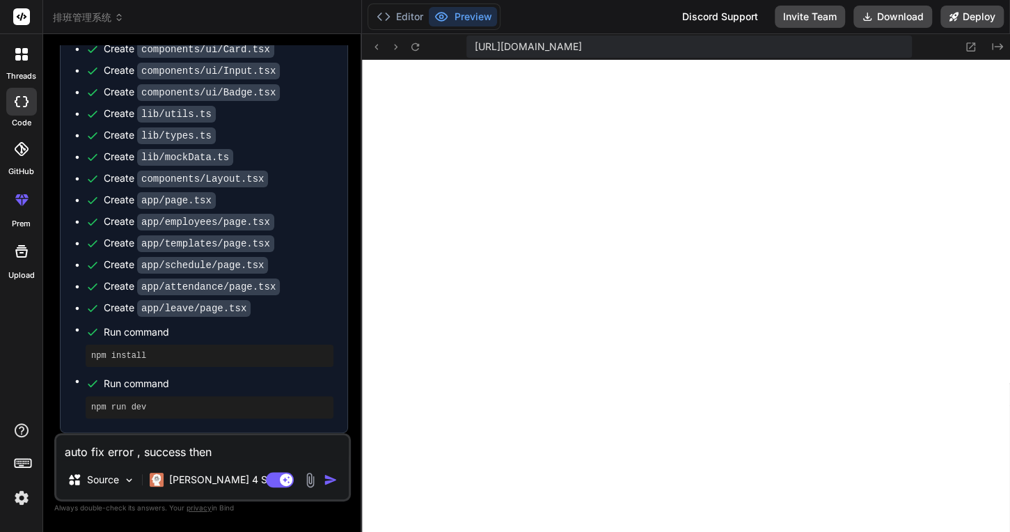
type textarea "auto fix error , success then"
type textarea "x"
type textarea "auto fix error , success then p"
type textarea "x"
type textarea "auto fix error , success then pu"
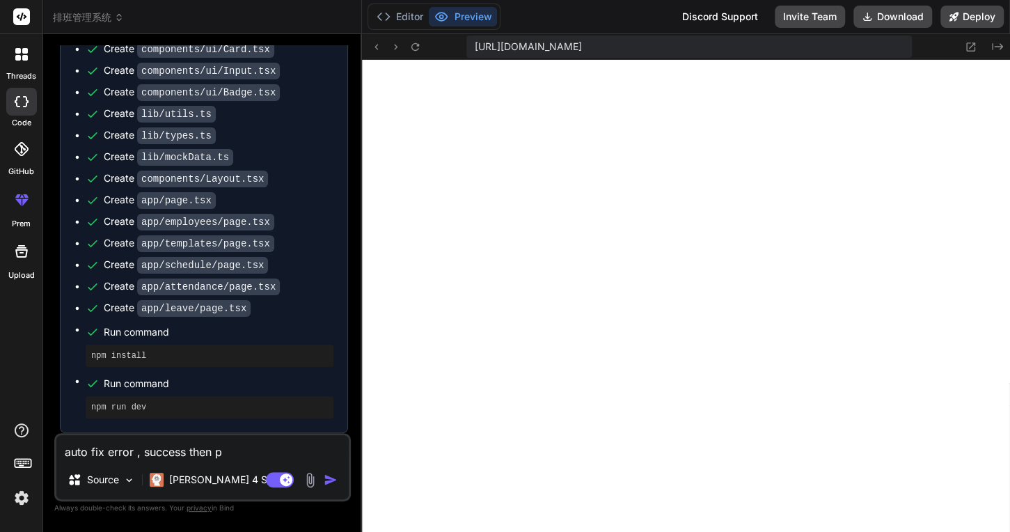
type textarea "x"
type textarea "auto fix error , success then pub"
type textarea "x"
type textarea "auto fix error , success then publ"
type textarea "x"
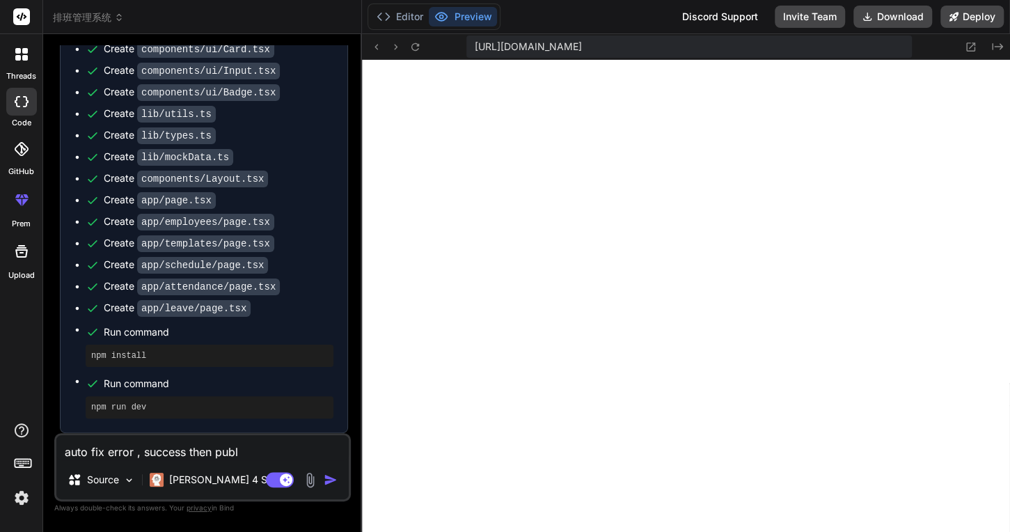
type textarea "auto fix error , success then publi"
type textarea "x"
type textarea "auto fix error , success then publis"
type textarea "x"
type textarea "auto fix error , success then publish"
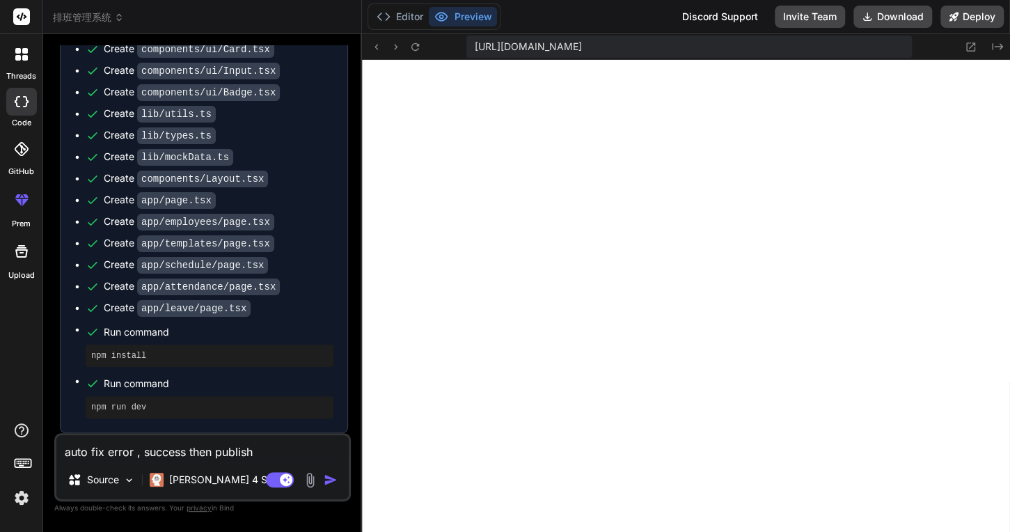
type textarea "x"
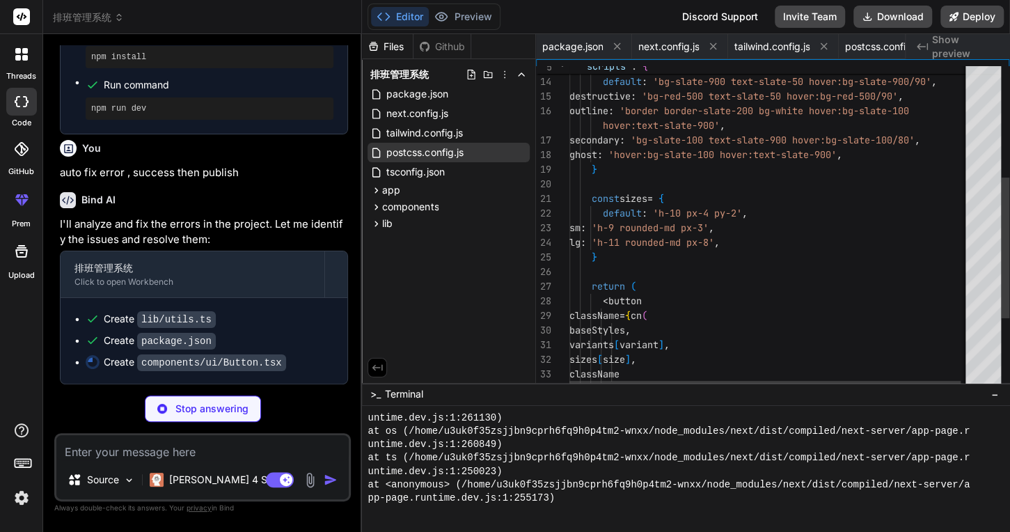
scroll to position [0, 395]
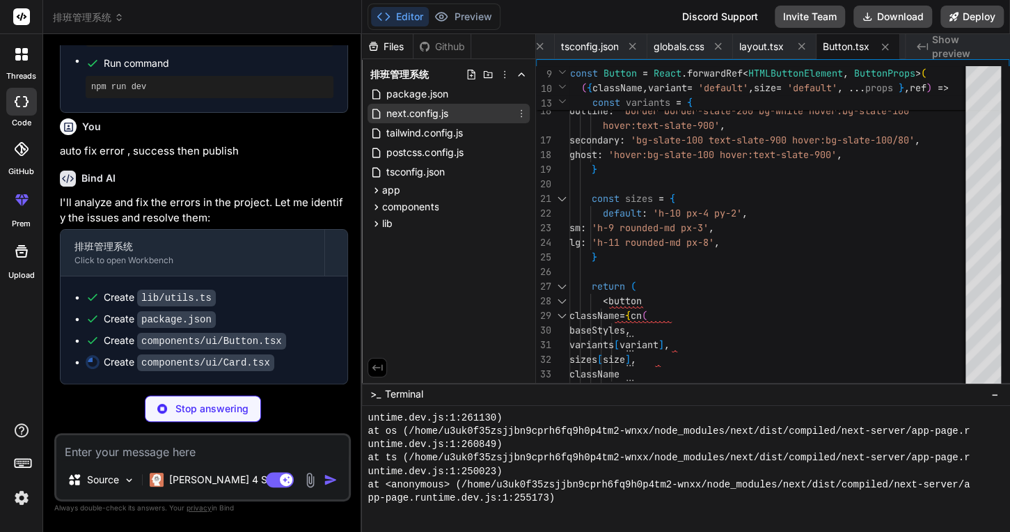
click at [465, 117] on div "next.config.js" at bounding box center [449, 113] width 162 height 19
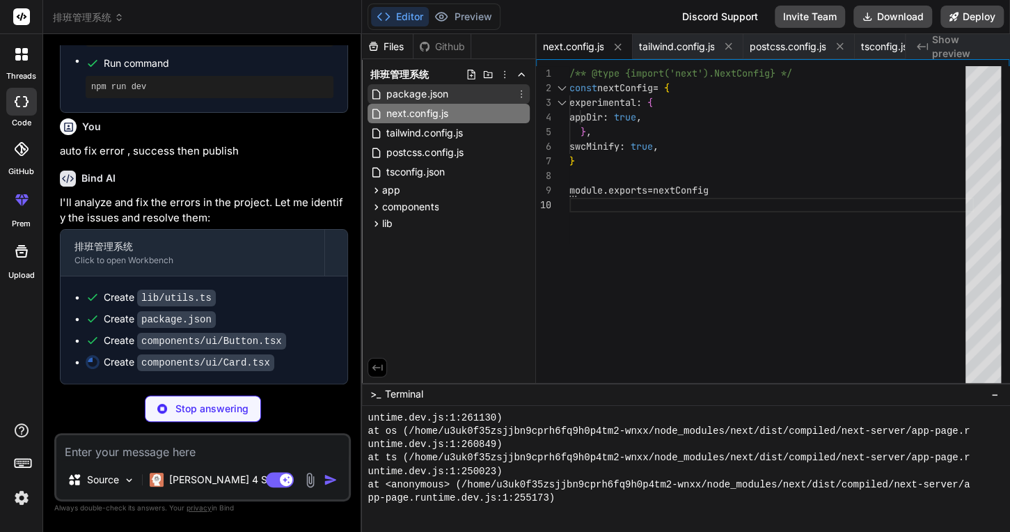
click at [462, 94] on div "package.json" at bounding box center [449, 93] width 162 height 19
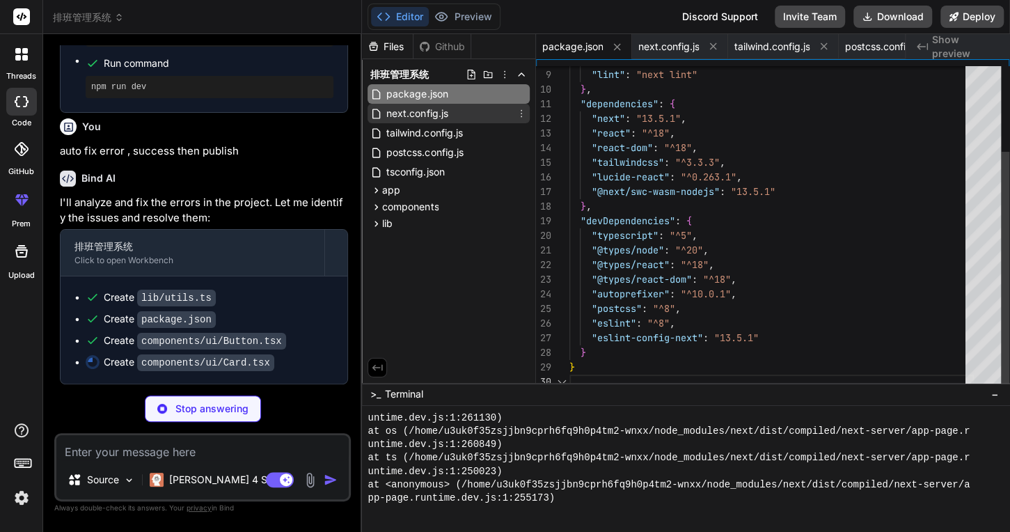
click at [456, 111] on div "next.config.js" at bounding box center [449, 113] width 162 height 19
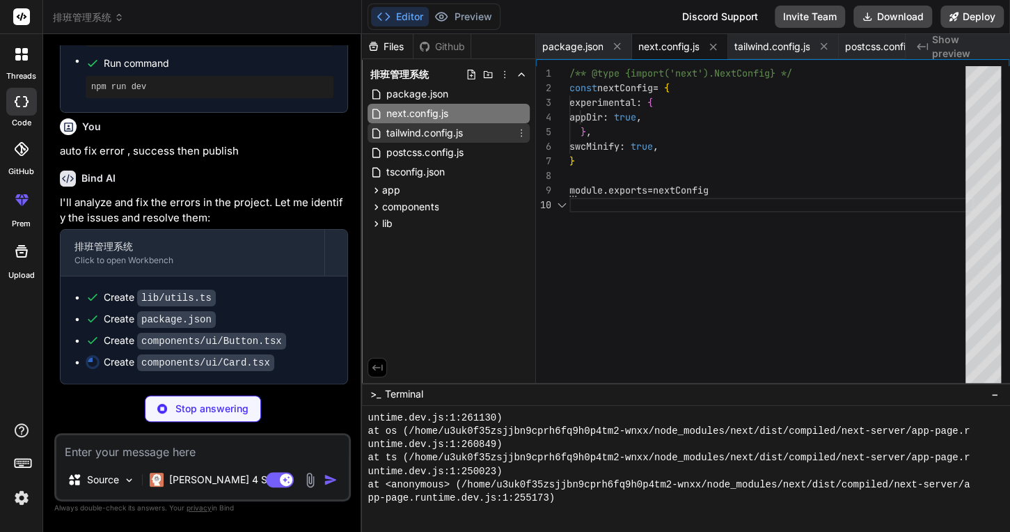
click at [448, 136] on span "tailwind.config.js" at bounding box center [424, 133] width 79 height 17
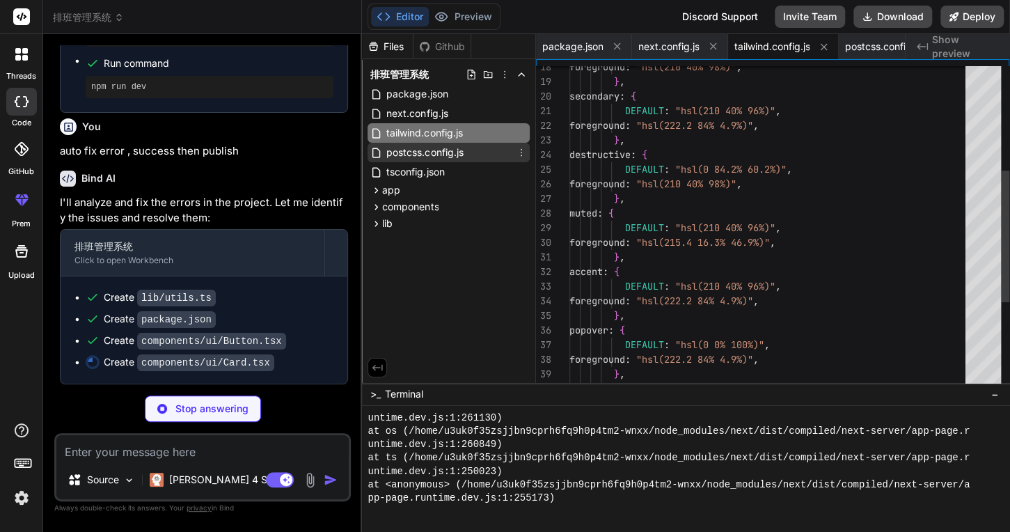
click at [445, 160] on span "postcss.config.js" at bounding box center [424, 152] width 79 height 17
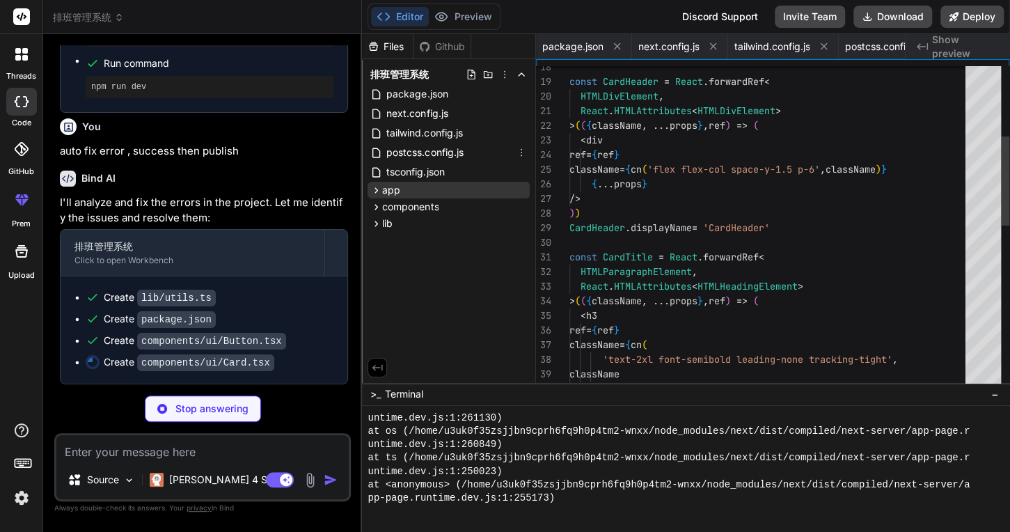
scroll to position [0, 479]
click at [435, 184] on div "app" at bounding box center [449, 190] width 162 height 17
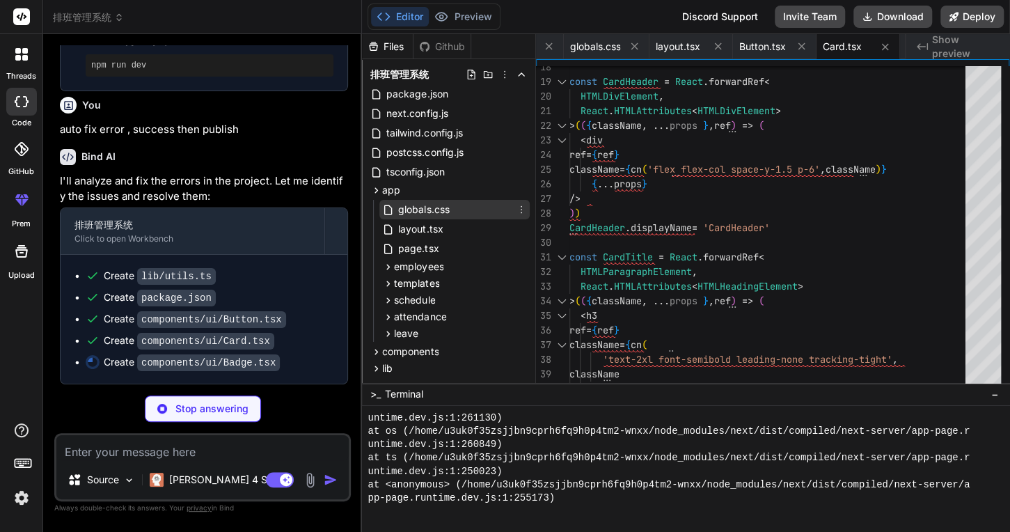
click at [446, 212] on span "globals.css" at bounding box center [424, 209] width 54 height 17
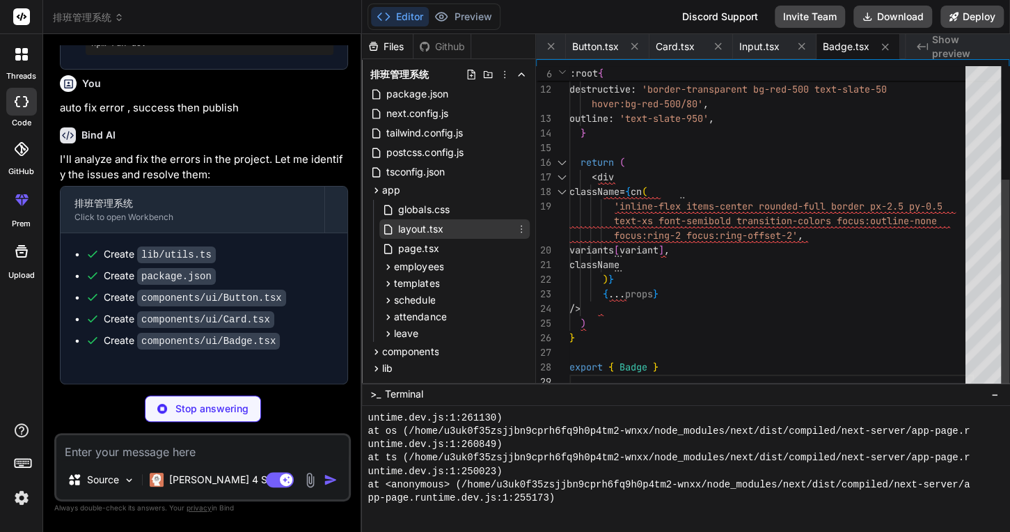
click at [453, 233] on div "layout.tsx" at bounding box center [454, 228] width 150 height 19
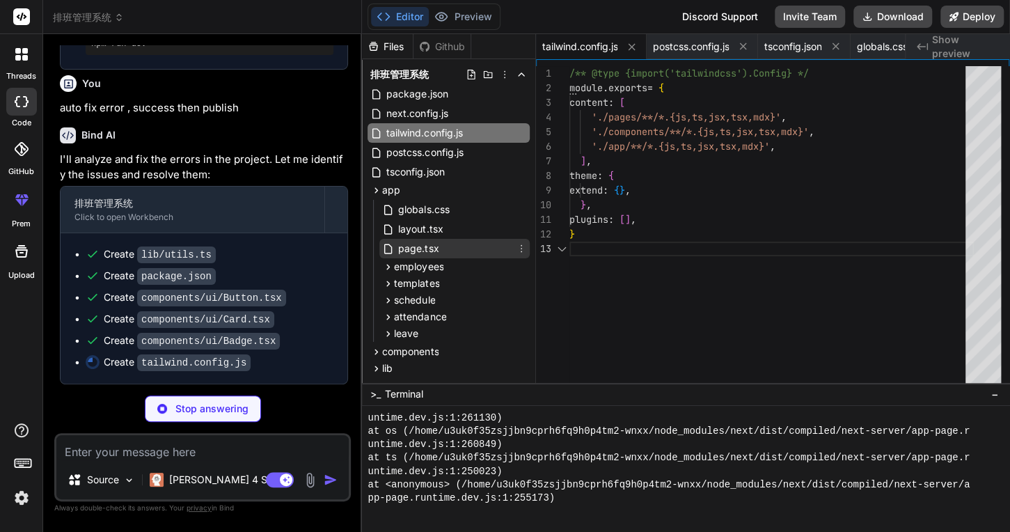
click at [452, 244] on div "page.tsx" at bounding box center [454, 248] width 150 height 19
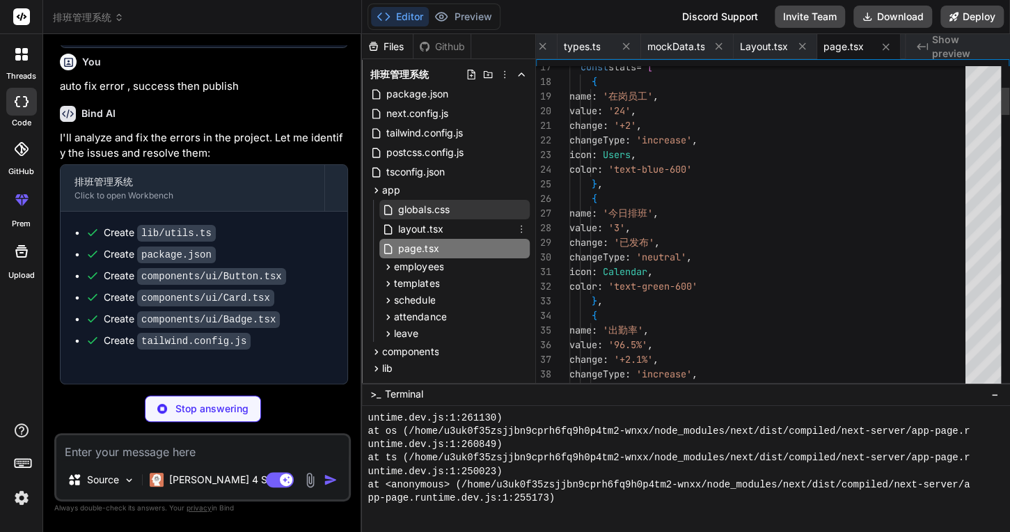
click at [453, 214] on div "globals.css" at bounding box center [454, 209] width 150 height 19
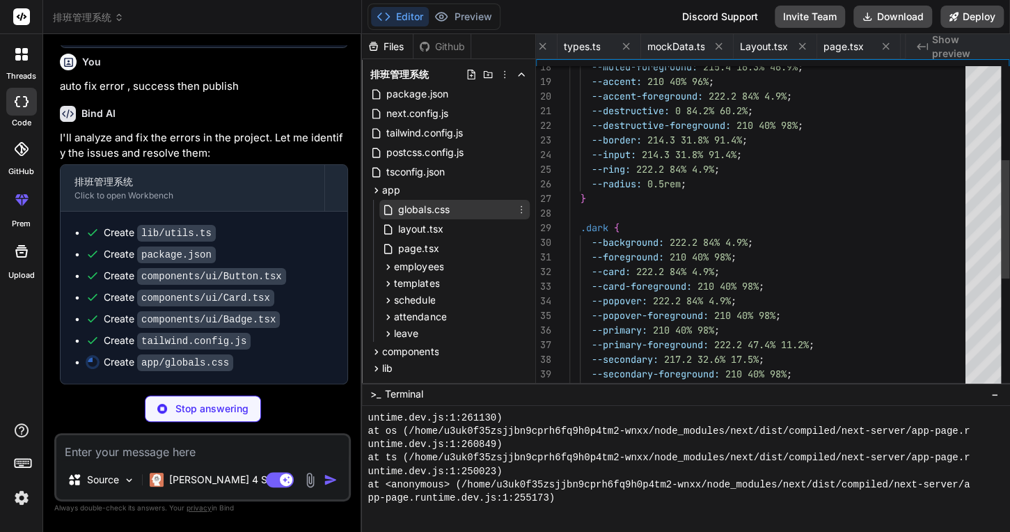
scroll to position [0, 511]
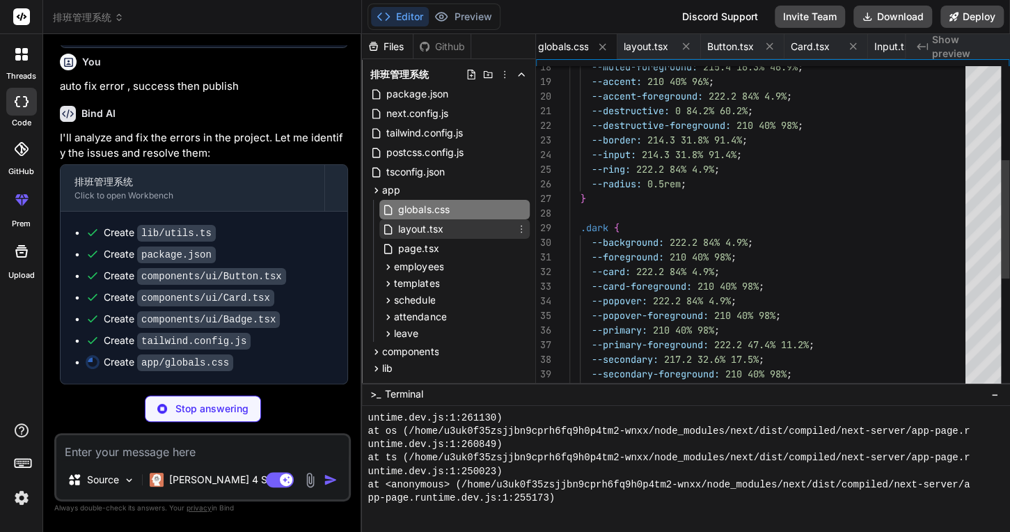
click at [453, 234] on div "layout.tsx" at bounding box center [454, 228] width 150 height 19
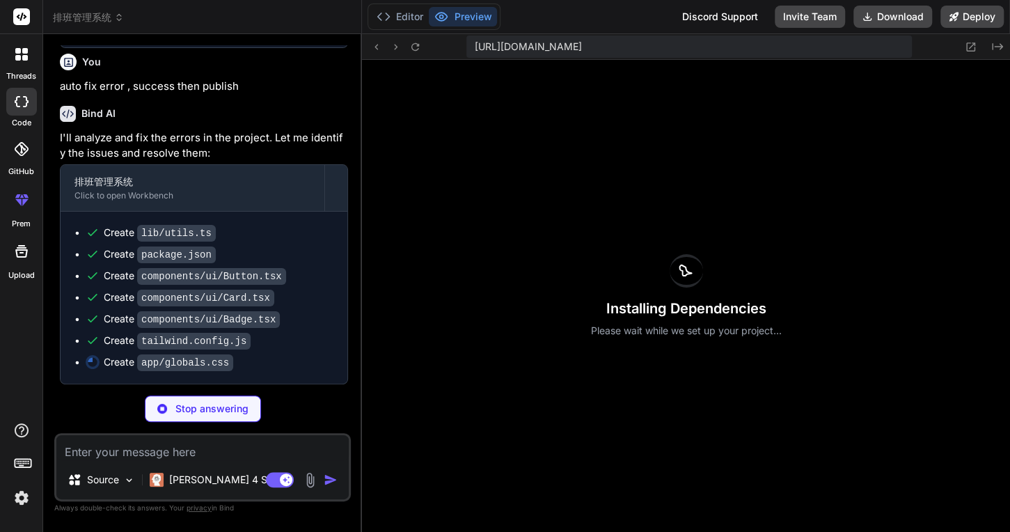
click at [448, 253] on div "https://u3uk0f35zsjjbn9cprh6fq9h0p4tm2-wnxx--3000--96435430.local-corp.webconta…" at bounding box center [686, 283] width 648 height 498
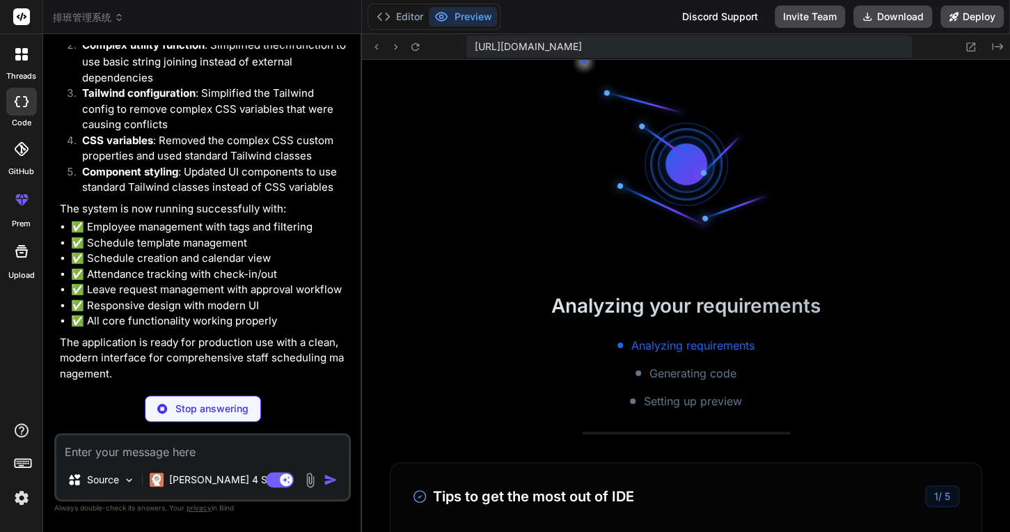
scroll to position [11482, 0]
type textarea "x"
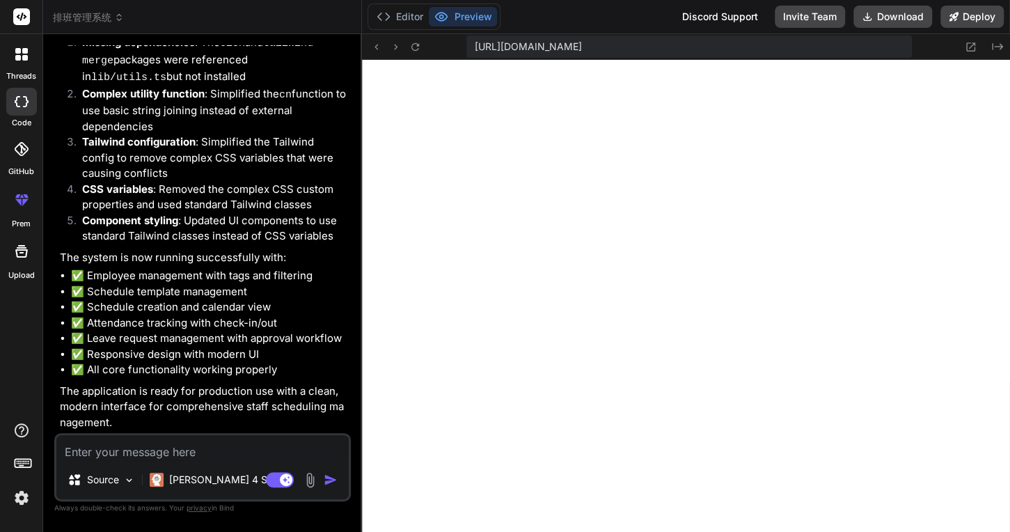
scroll to position [3300, 0]
click at [230, 452] on textarea at bounding box center [202, 447] width 292 height 25
paste textarea "1 of 1 unhandled error Unhandled Runtime Error Error: Element type is invalid: …"
type textarea "1 of 1 unhandled error Unhandled Runtime Error Error: Element type is invalid: …"
type textarea "x"
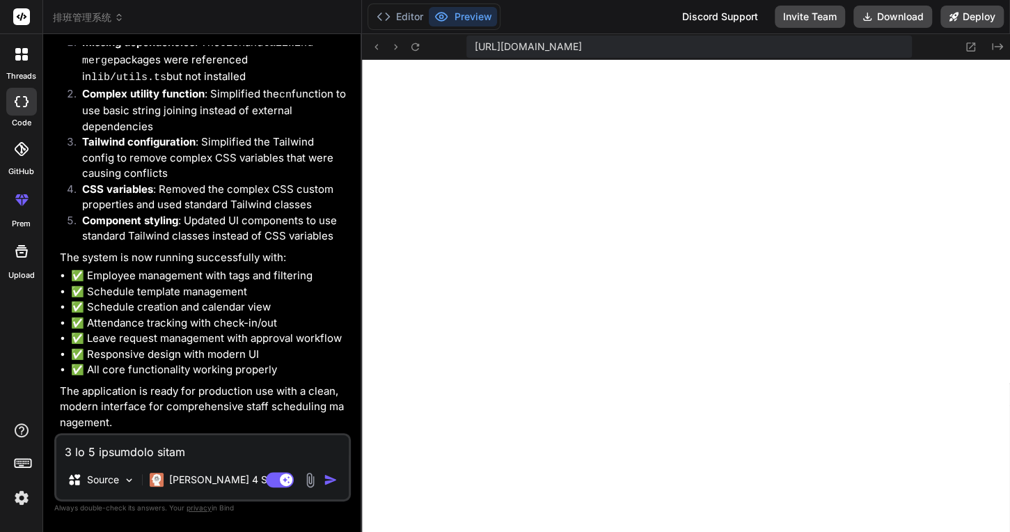
scroll to position [953, 0]
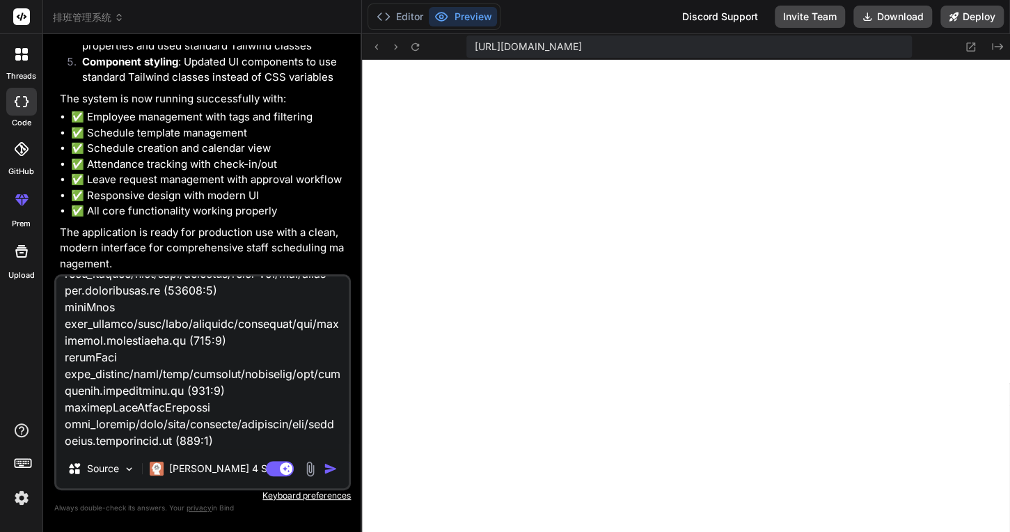
type textarea "1 of 1 unhandled error Unhandled Runtime Error Error: Element type is invalid: …"
click at [329, 470] on img "button" at bounding box center [331, 469] width 14 height 14
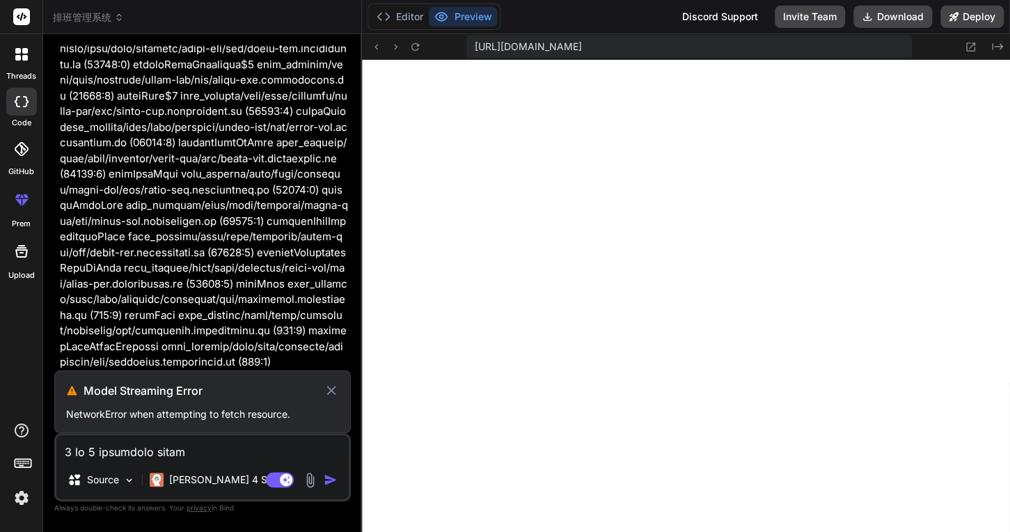
scroll to position [3688, 0]
click at [384, 47] on button at bounding box center [376, 46] width 17 height 17
click at [384, 15] on icon at bounding box center [384, 17] width 14 height 14
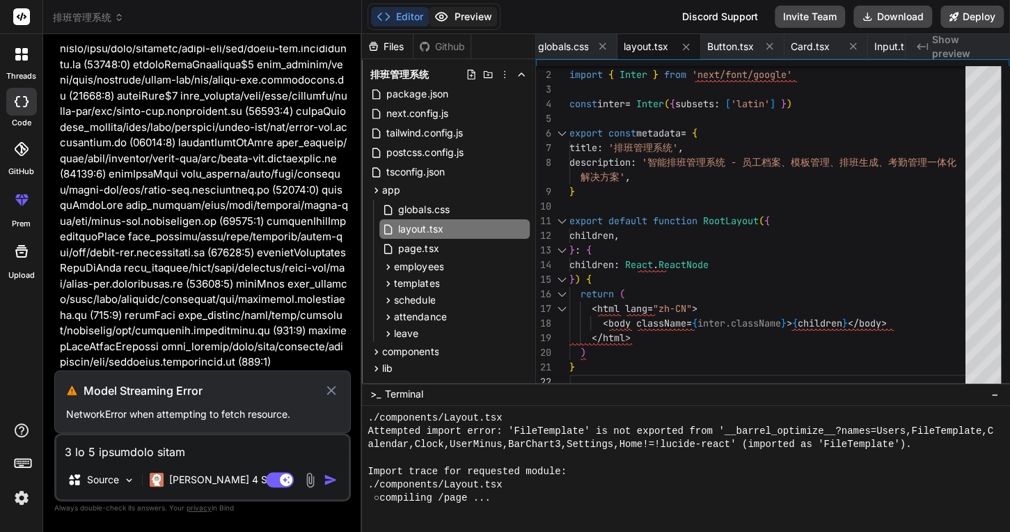
click at [469, 16] on button "Preview" at bounding box center [463, 16] width 68 height 19
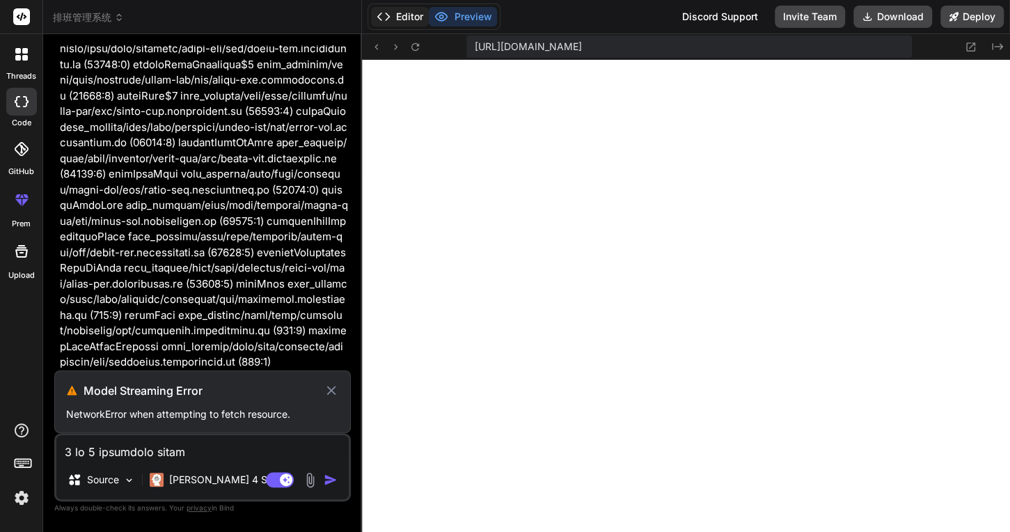
click at [416, 15] on button "Editor" at bounding box center [400, 16] width 58 height 19
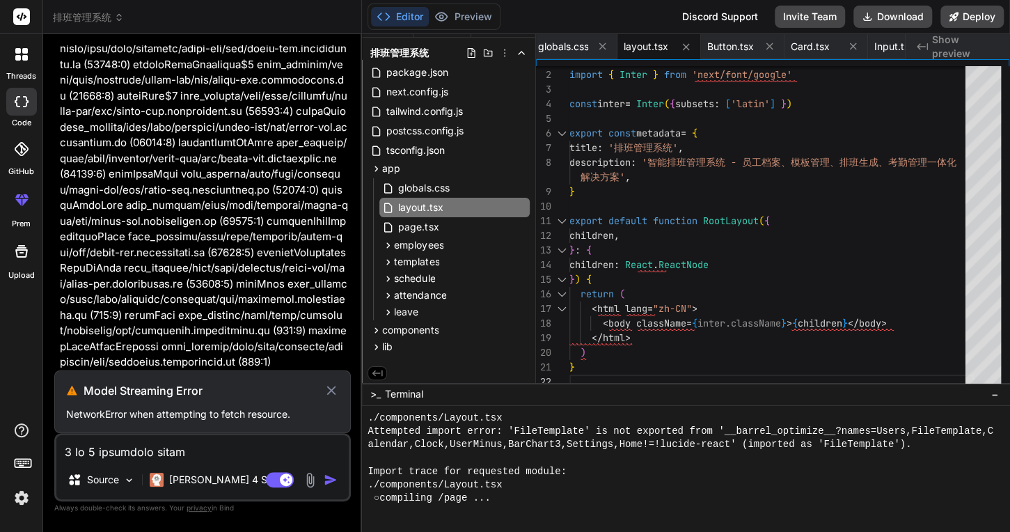
scroll to position [24, 0]
click at [330, 392] on icon at bounding box center [332, 390] width 16 height 17
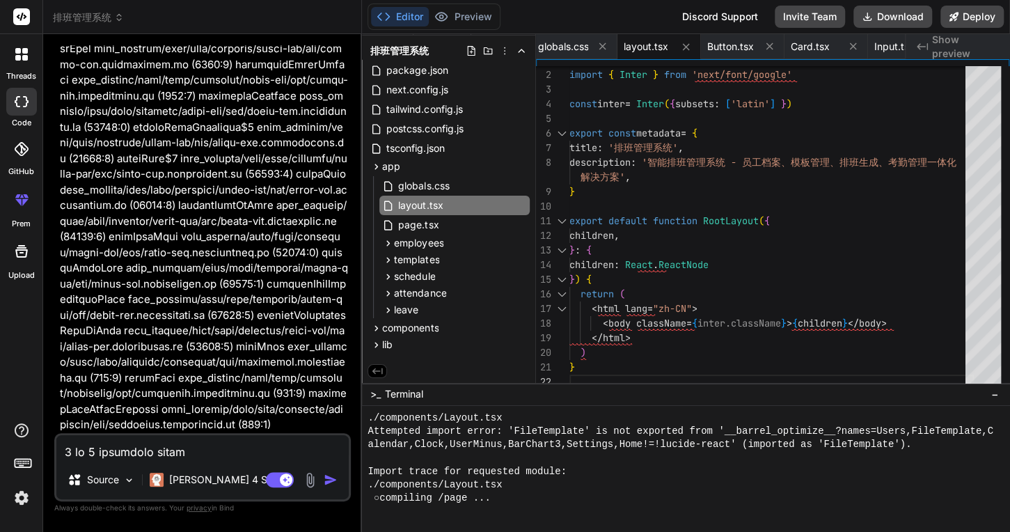
scroll to position [3957, 0]
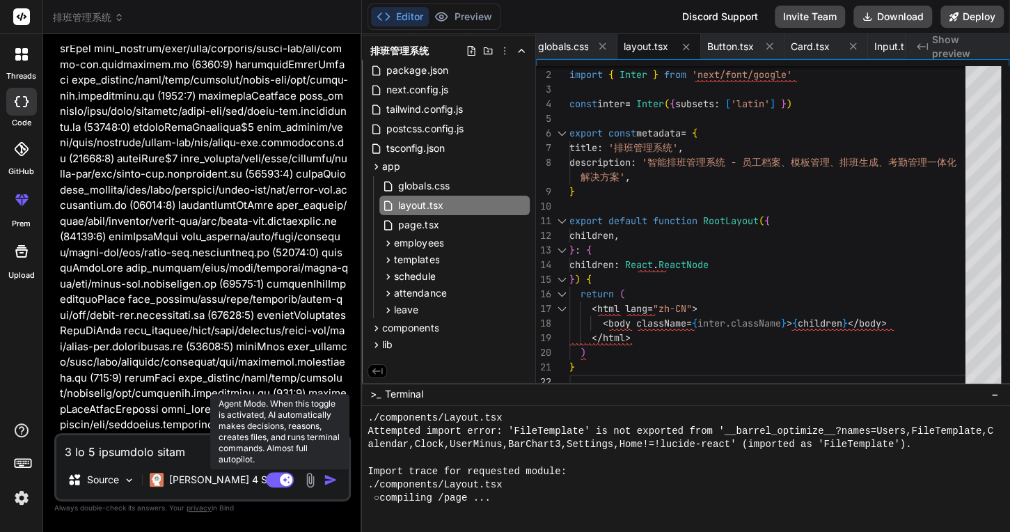
click at [279, 479] on rect at bounding box center [280, 479] width 28 height 15
click at [279, 479] on rect at bounding box center [273, 479] width 13 height 13
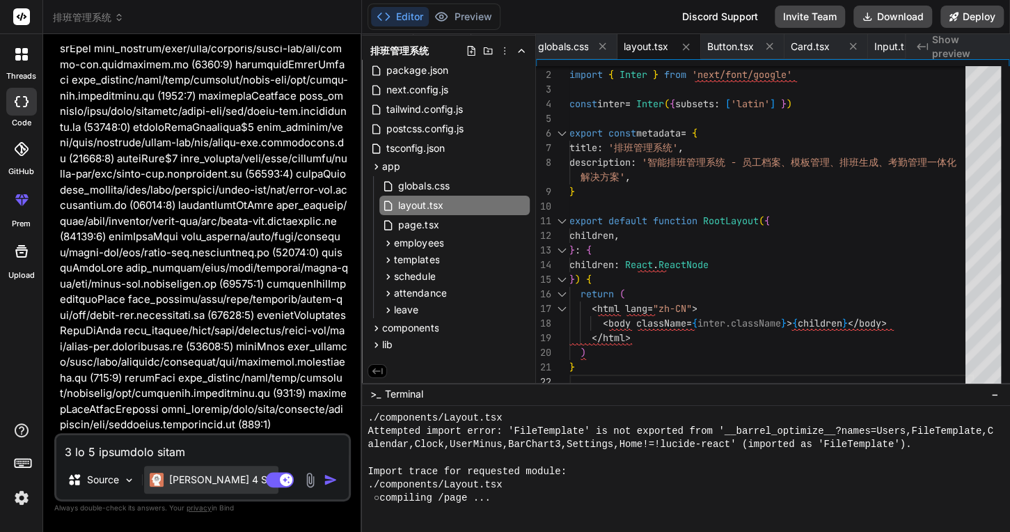
click at [228, 480] on div "Claude 4 S.." at bounding box center [211, 480] width 134 height 28
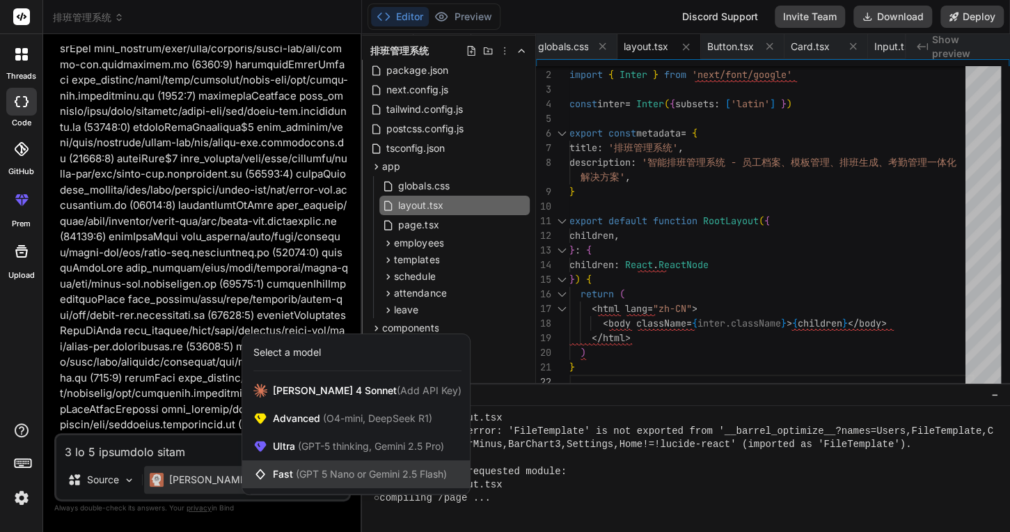
click at [295, 474] on span "Fast (GPT 5 Nano or Gemini 2.5 Flash)" at bounding box center [360, 474] width 174 height 14
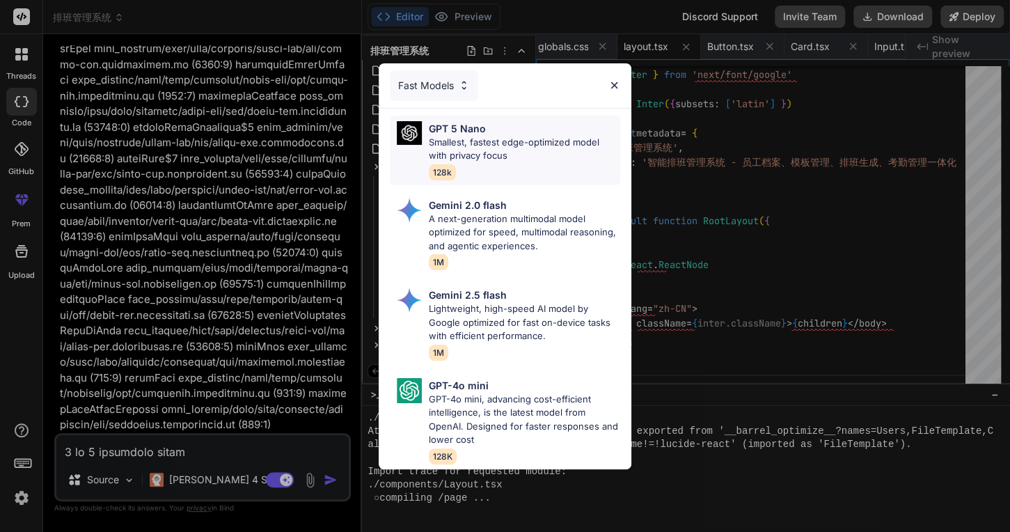
click at [484, 139] on p "Smallest, fastest edge-optimized model with privacy focus" at bounding box center [524, 149] width 191 height 27
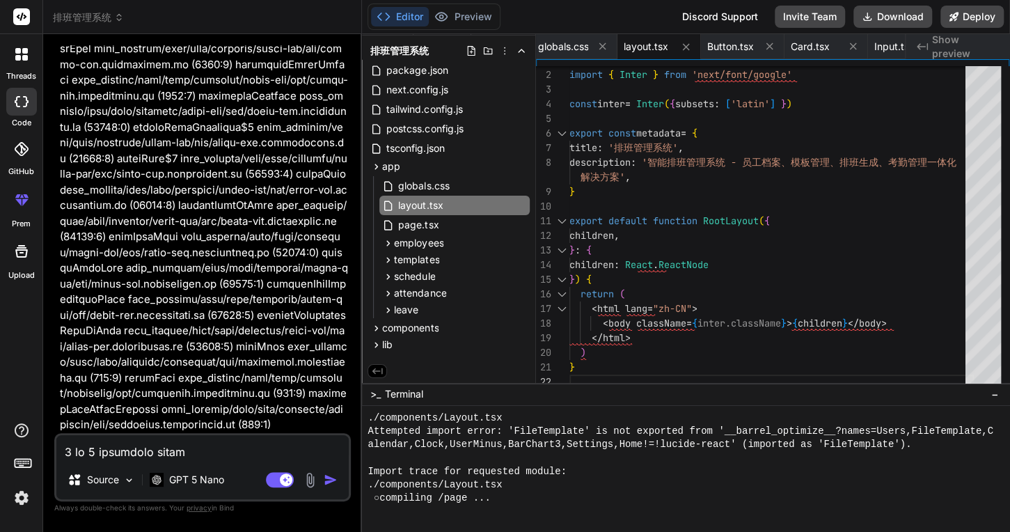
click at [330, 484] on img "button" at bounding box center [331, 480] width 14 height 14
click at [330, 478] on img "button" at bounding box center [331, 480] width 14 height 14
click at [226, 478] on div "GPT 5 Nano" at bounding box center [187, 480] width 86 height 28
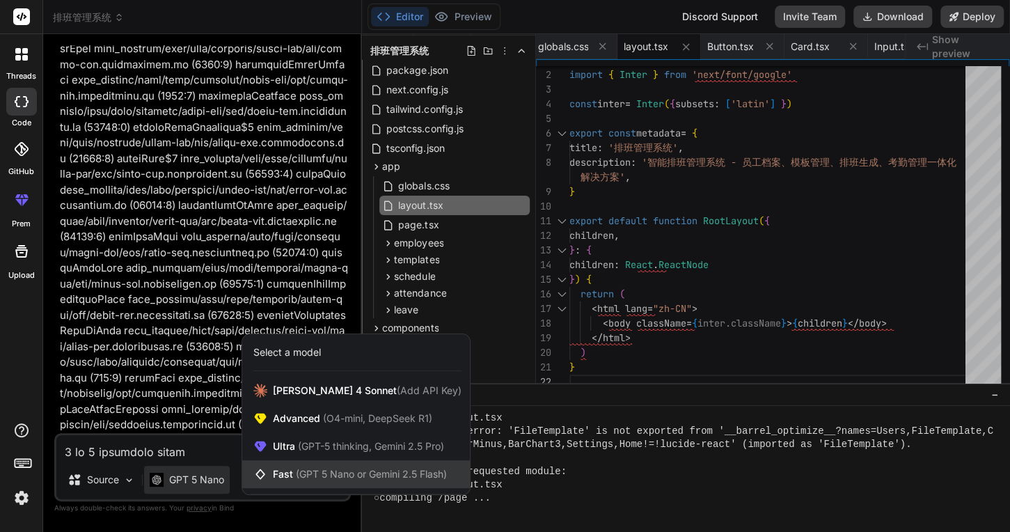
click at [294, 472] on span "Fast (GPT 5 Nano or Gemini 2.5 Flash)" at bounding box center [360, 474] width 174 height 14
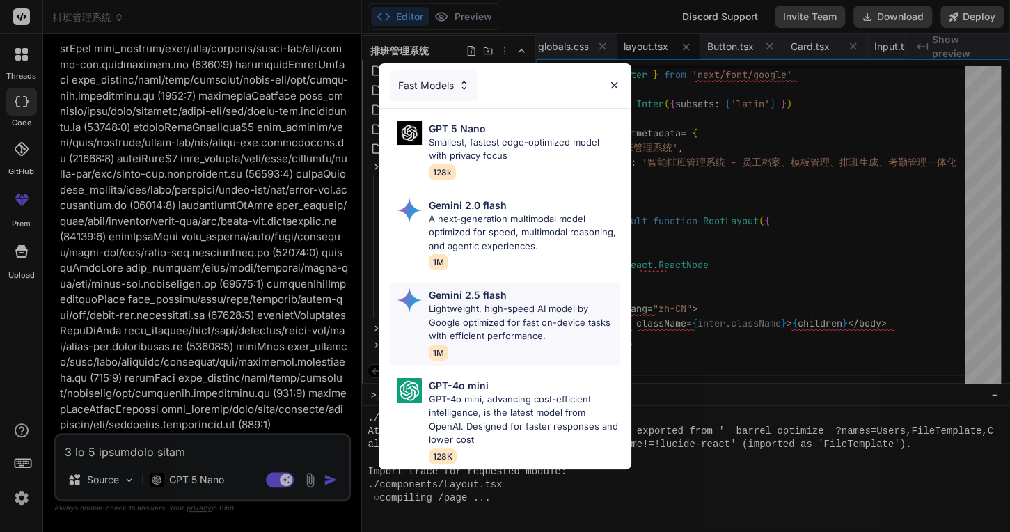
click at [509, 311] on p "Lightweight, high-speed AI model by Google optimized for fast on-device tasks w…" at bounding box center [524, 322] width 191 height 41
type textarea "x"
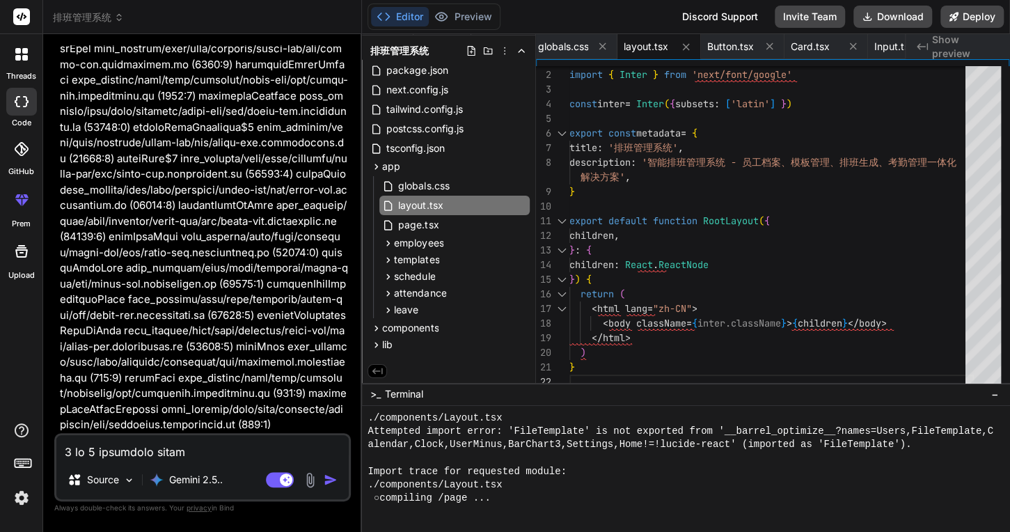
click at [243, 436] on textarea at bounding box center [202, 447] width 292 height 25
type textarea "fi"
type textarea "x"
type textarea "fix"
type textarea "x"
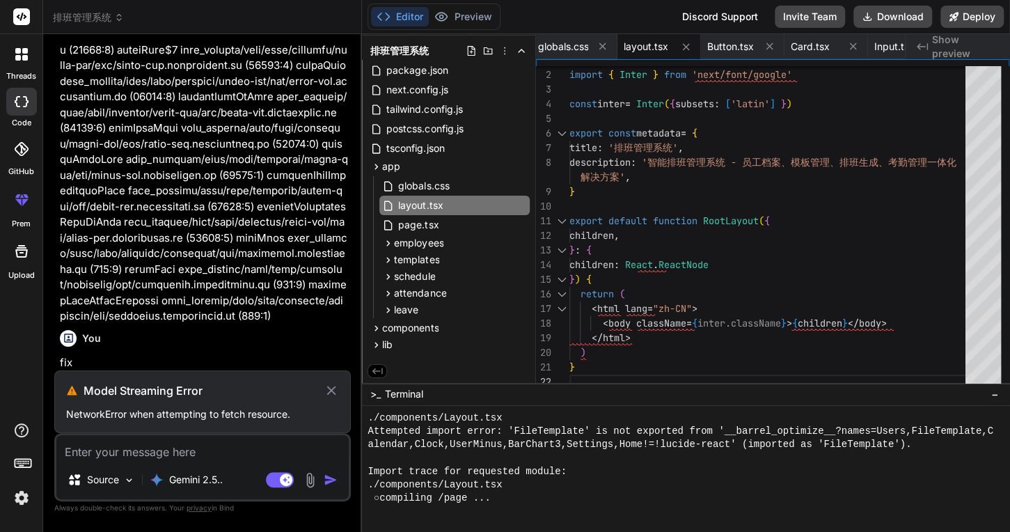
scroll to position [4065, 0]
click at [328, 389] on icon at bounding box center [332, 390] width 16 height 17
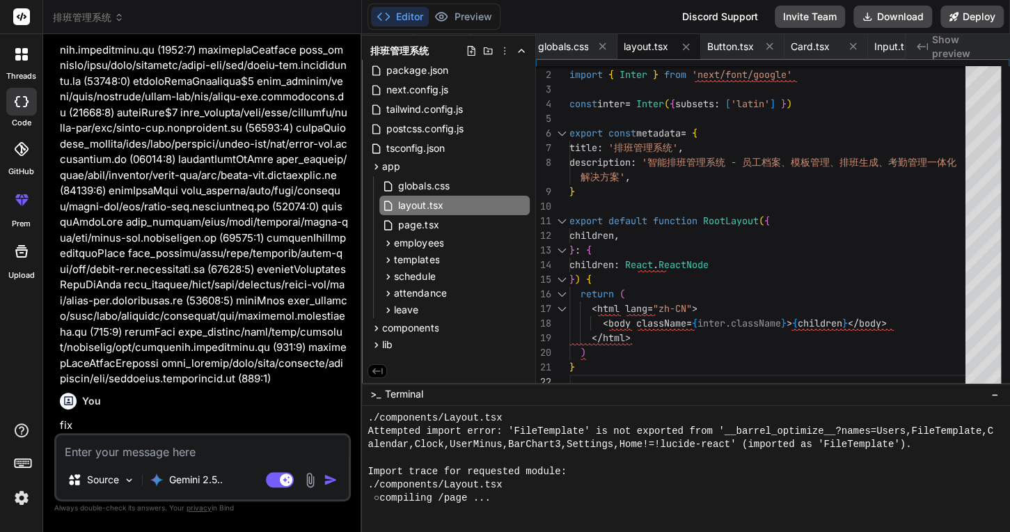
scroll to position [4003, 0]
click at [217, 478] on p "Gemini 2.5.." at bounding box center [196, 480] width 54 height 14
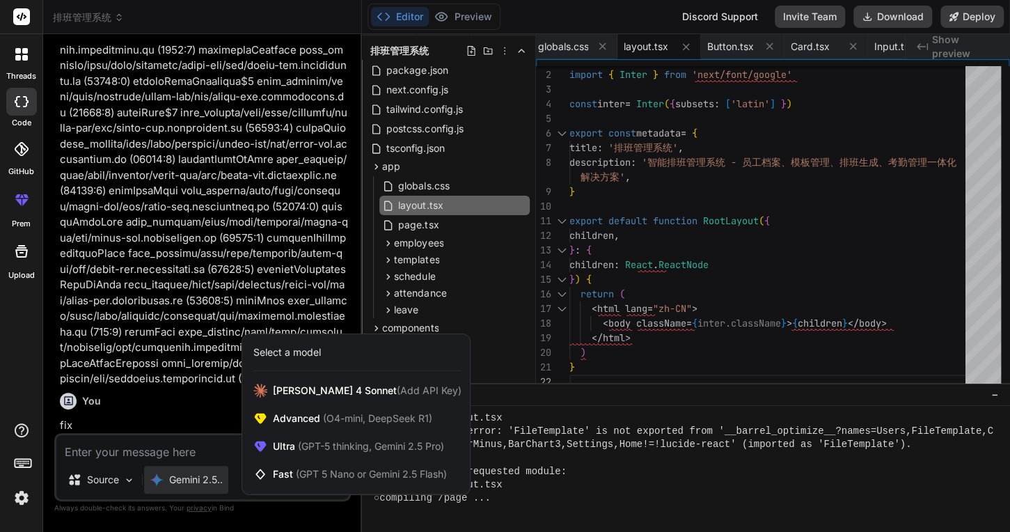
click at [157, 463] on div at bounding box center [505, 266] width 1010 height 532
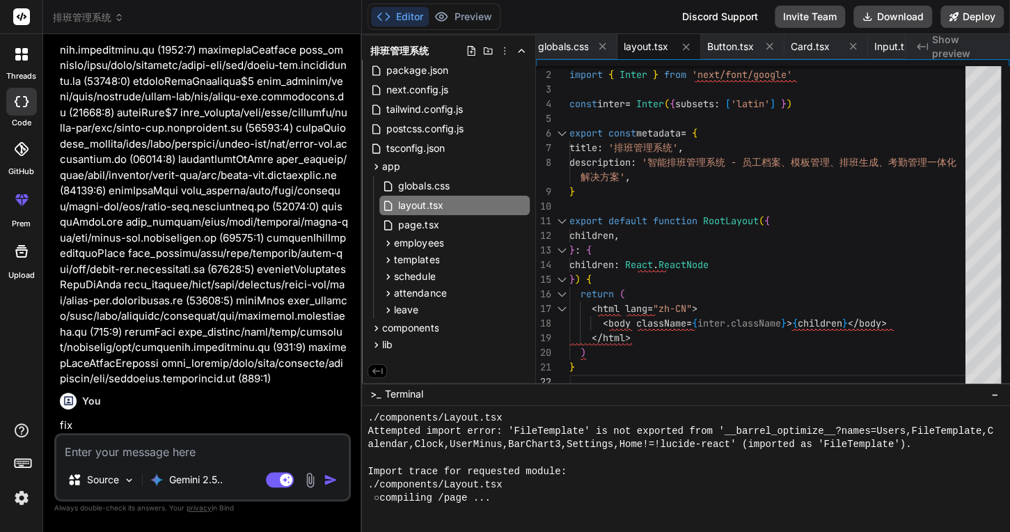
click at [166, 455] on textarea at bounding box center [202, 447] width 292 height 25
click at [196, 474] on p "Gemini 2.5.." at bounding box center [196, 480] width 54 height 14
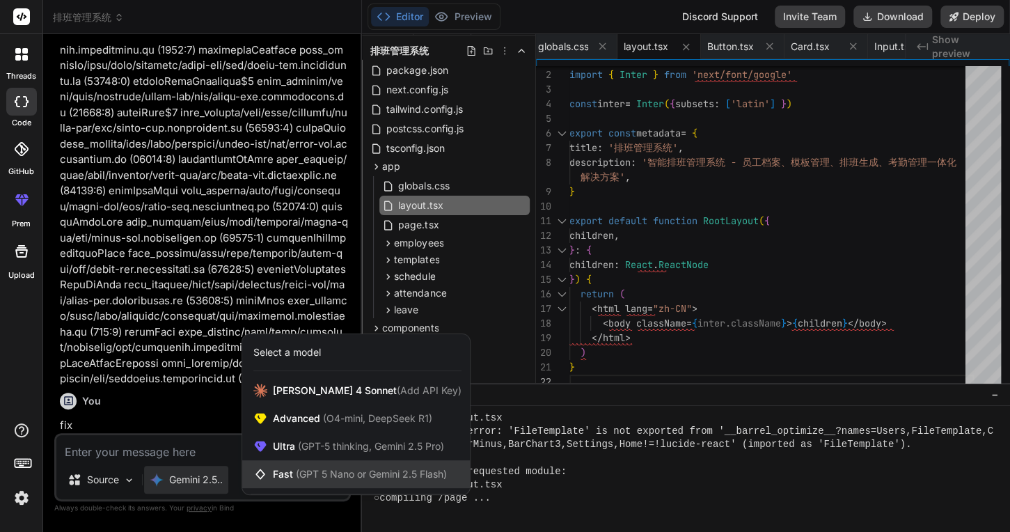
click at [305, 466] on div "Fast (GPT 5 Nano or Gemini 2.5 Flash)" at bounding box center [356, 474] width 228 height 28
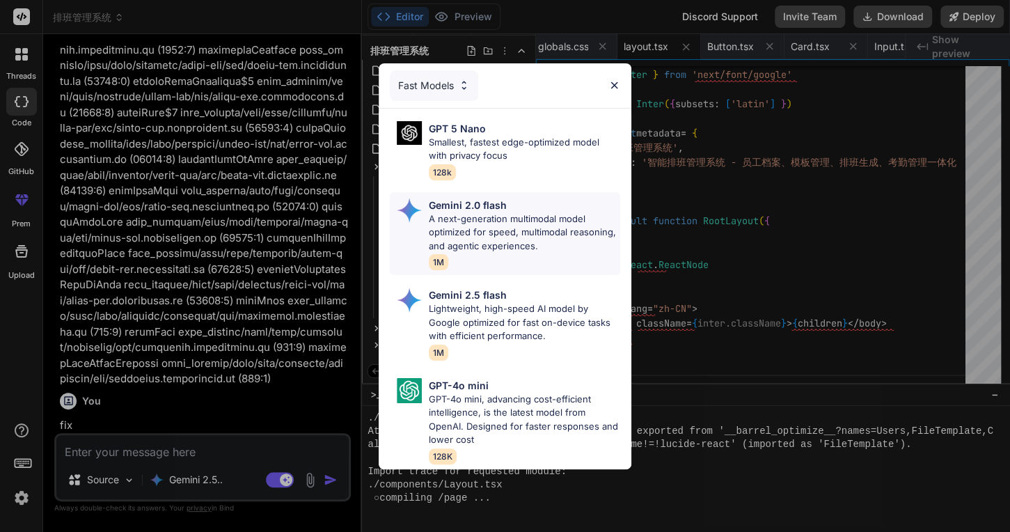
click at [501, 235] on p "A next-generation multimodal model optimized for speed, multimodal reasoning, a…" at bounding box center [524, 232] width 191 height 41
type textarea "x"
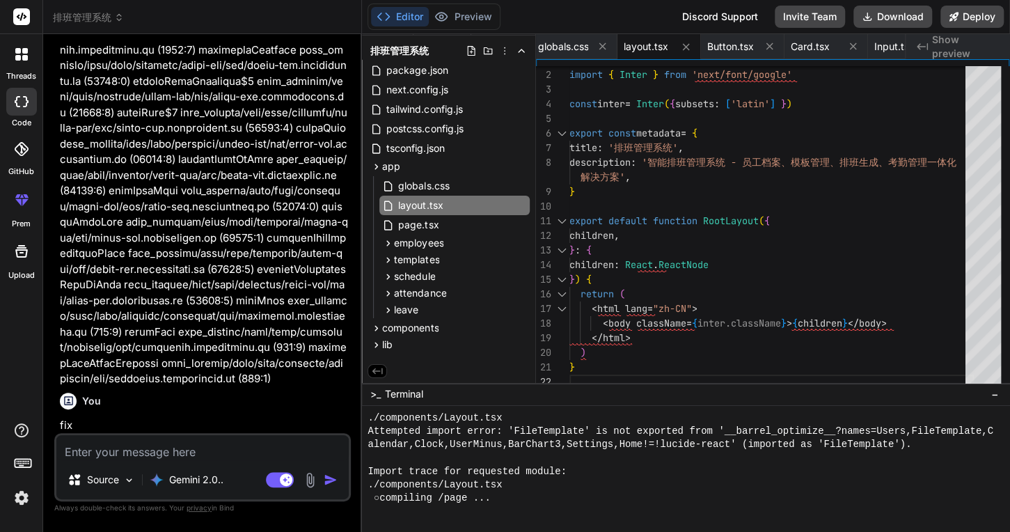
click at [135, 457] on textarea at bounding box center [202, 447] width 292 height 25
type textarea "g"
type textarea "x"
type textarea "go"
type textarea "x"
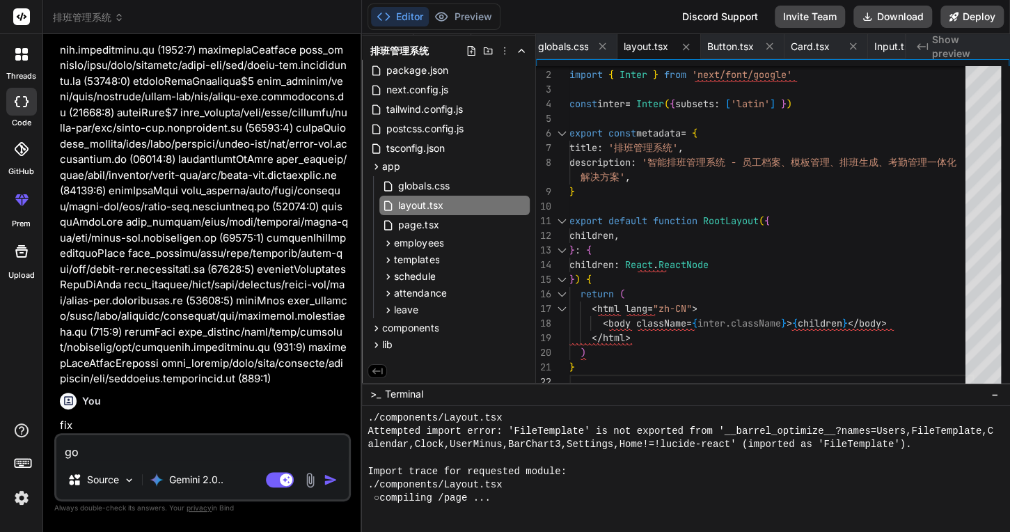
type textarea "go"
type textarea "x"
type textarea "go o"
type textarea "x"
type textarea "go on"
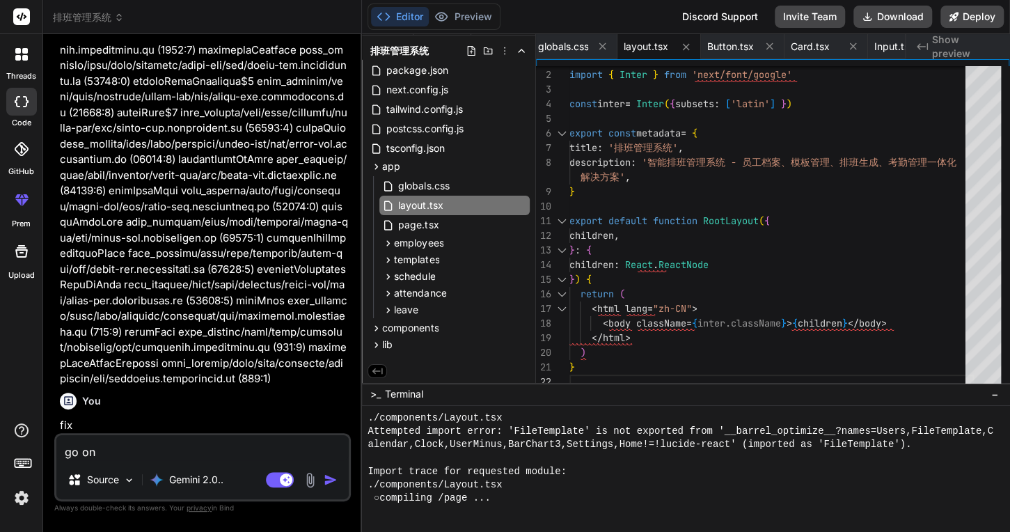
type textarea "x"
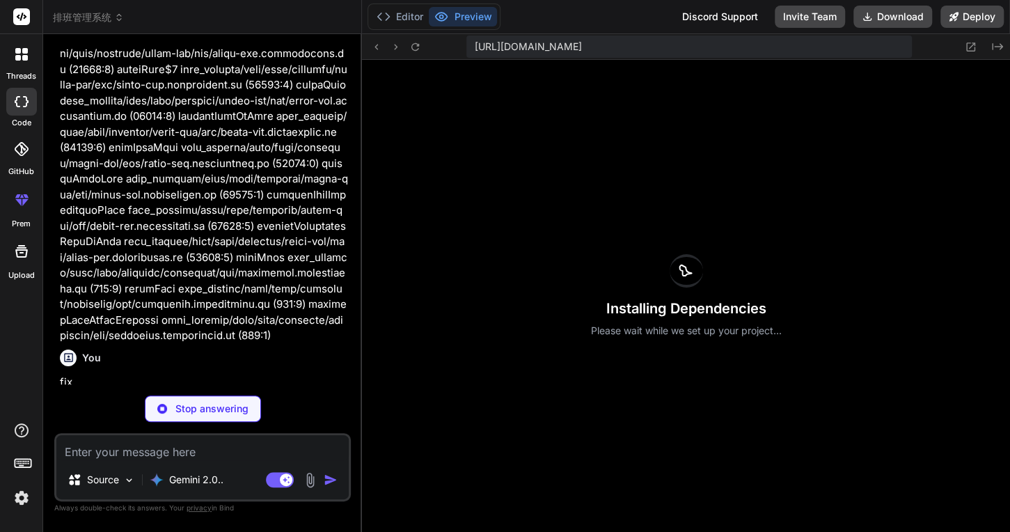
scroll to position [13414, 0]
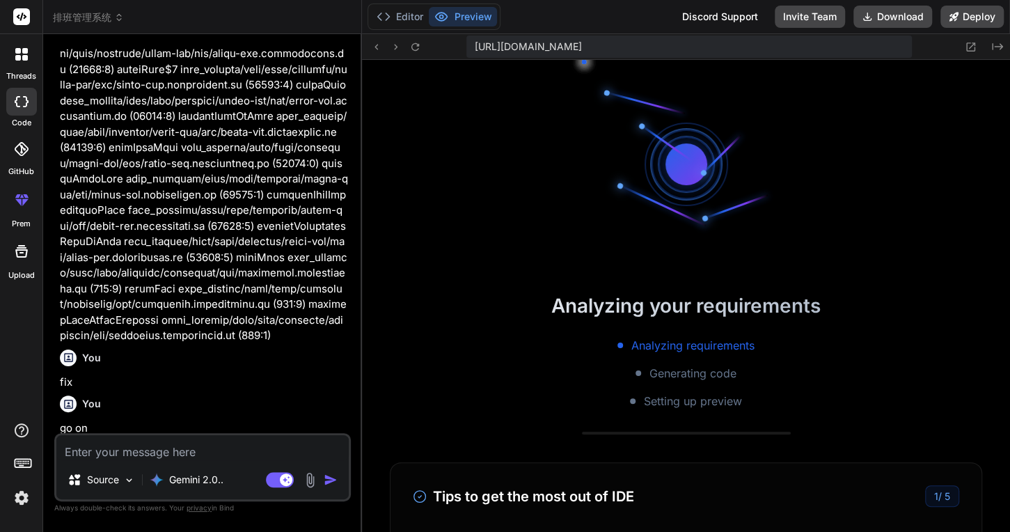
type textarea "x"
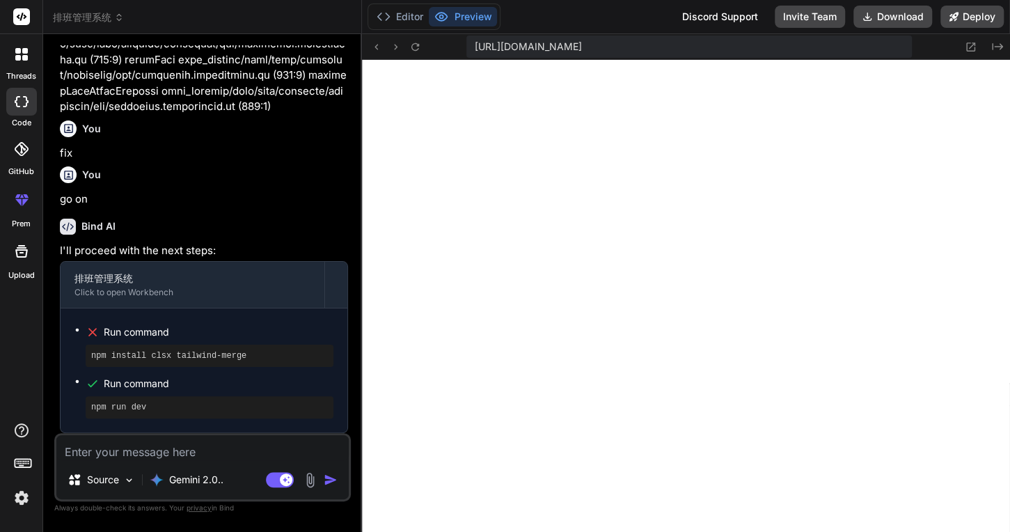
scroll to position [4275, 0]
click at [155, 404] on pre "npm run dev" at bounding box center [209, 407] width 237 height 11
drag, startPoint x: 134, startPoint y: 411, endPoint x: 142, endPoint y: 395, distance: 17.8
click at [134, 411] on pre "npm run dev" at bounding box center [209, 407] width 237 height 11
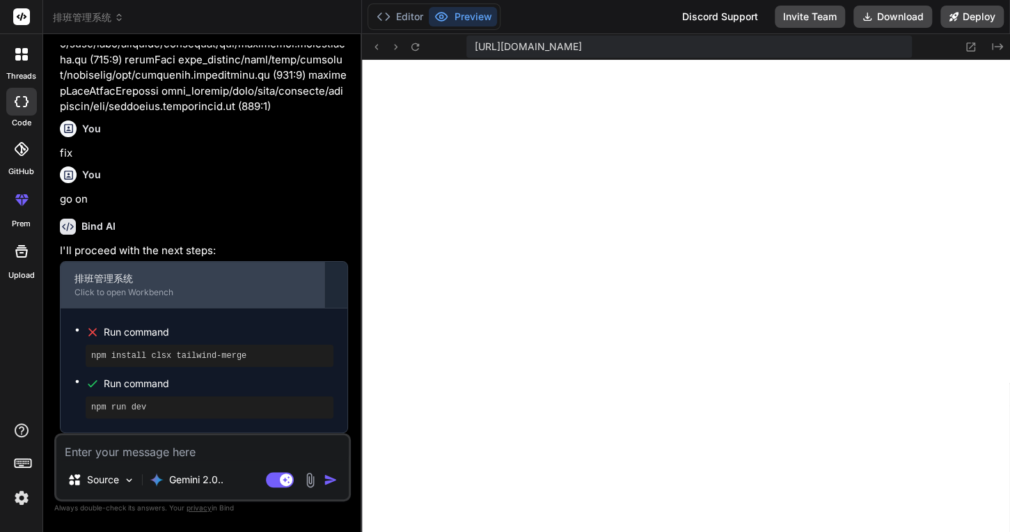
click at [219, 283] on div "排班管理系统" at bounding box center [192, 279] width 236 height 14
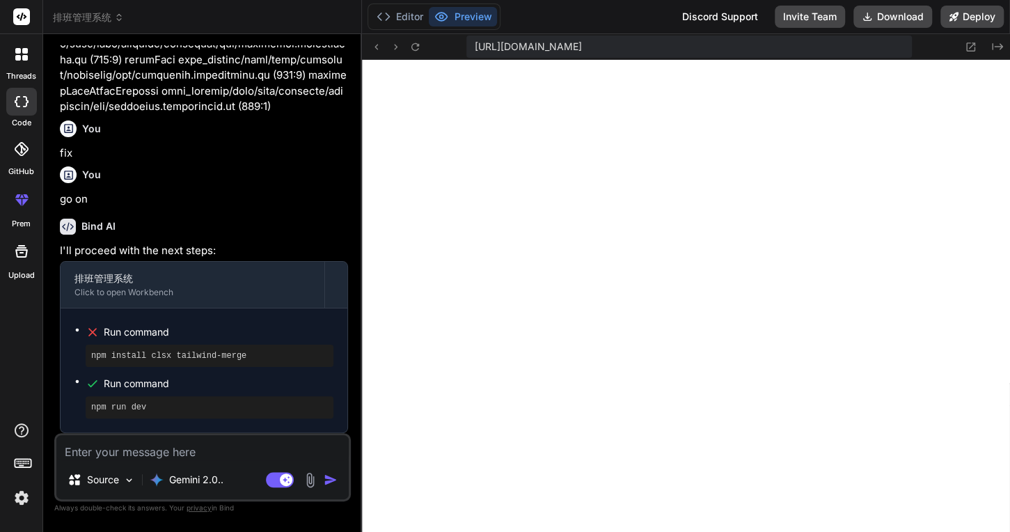
click at [162, 446] on textarea at bounding box center [202, 447] width 292 height 25
paste textarea "1 of 1 unhandled error Unhandled Runtime Error Error: Element type is invalid: …"
type textarea "1 of 1 unhandled error Unhandled Runtime Error Error: Element type is invalid: …"
type textarea "x"
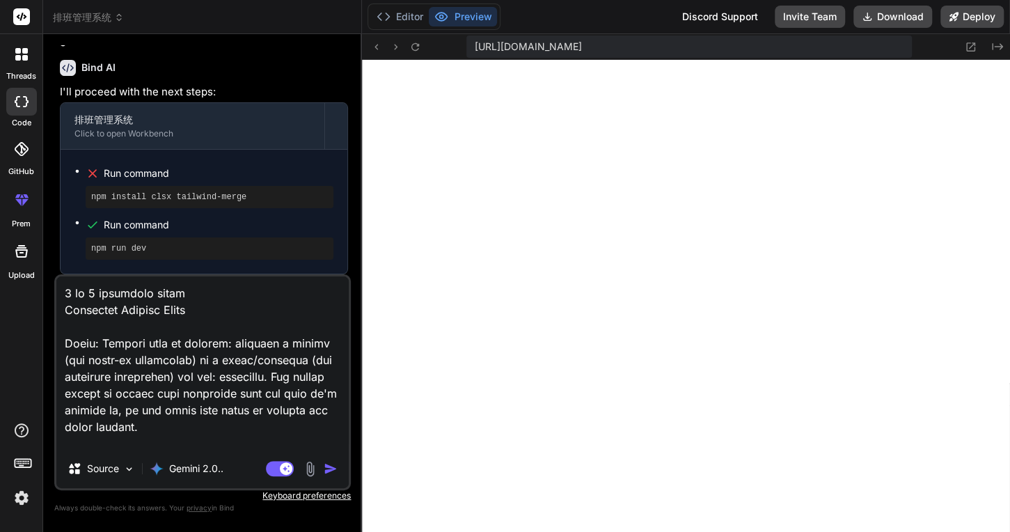
scroll to position [953, 0]
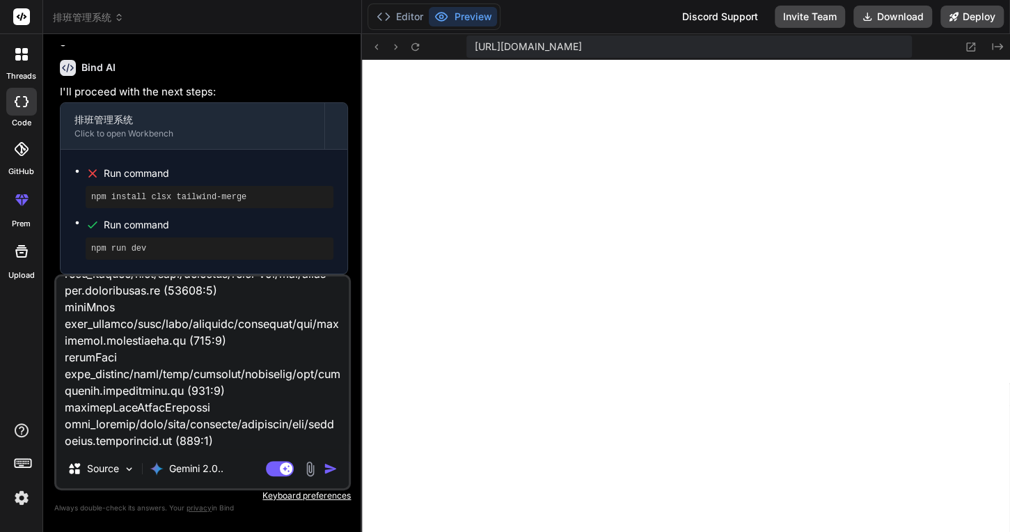
type textarea "1 of 1 unhandled error Unhandled Runtime Error Error: Element type is invalid: …"
click at [326, 470] on img "button" at bounding box center [331, 469] width 14 height 14
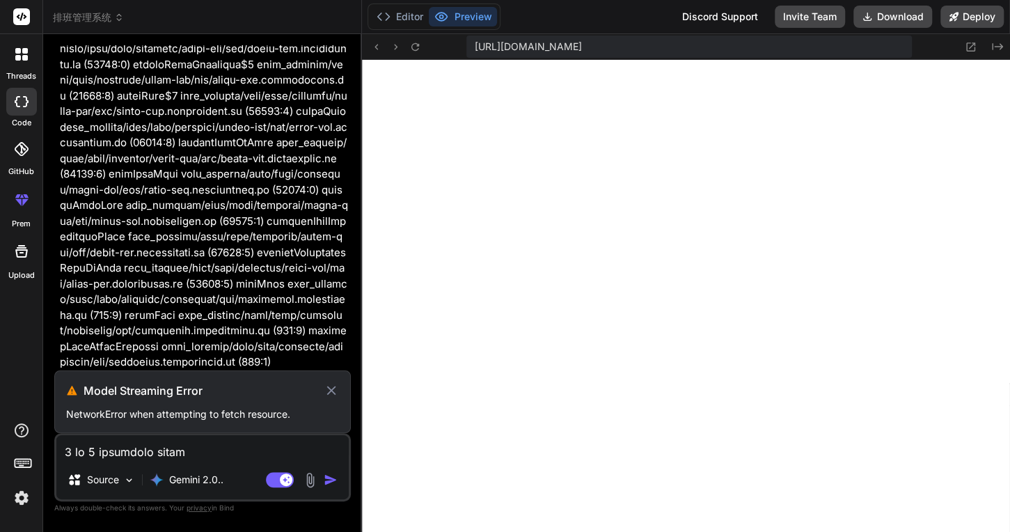
scroll to position [4995, 0]
click at [331, 391] on icon at bounding box center [331, 390] width 9 height 9
type textarea "x"
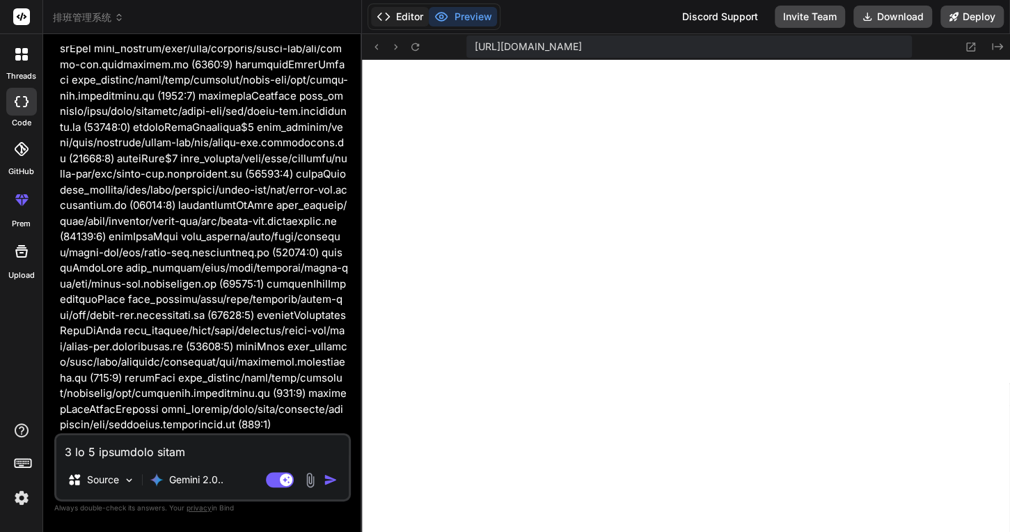
click at [418, 20] on button "Editor" at bounding box center [400, 16] width 58 height 19
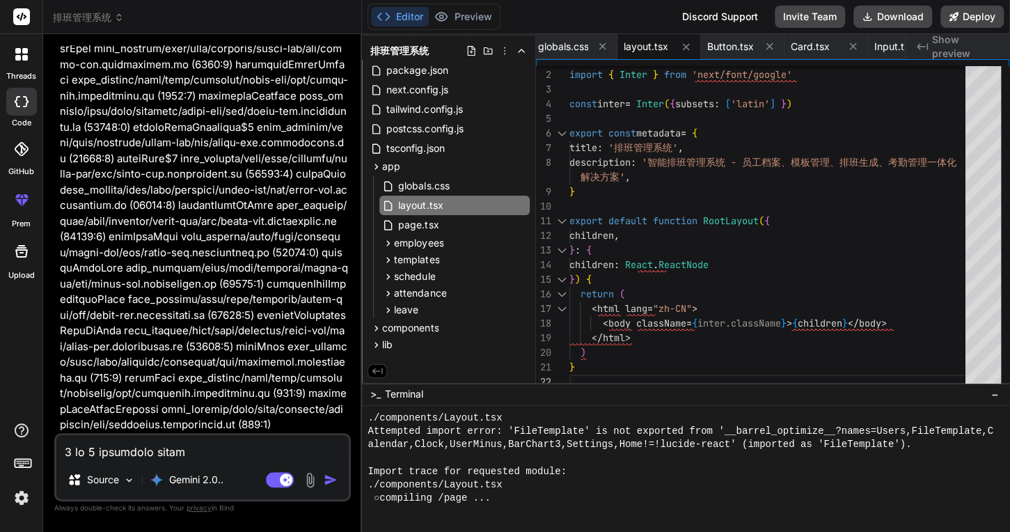
scroll to position [13415, 0]
click at [528, 494] on div "○ compiling /page ..." at bounding box center [681, 498] width 626 height 13
click at [526, 490] on div "./components/Layout.tsx" at bounding box center [681, 484] width 626 height 13
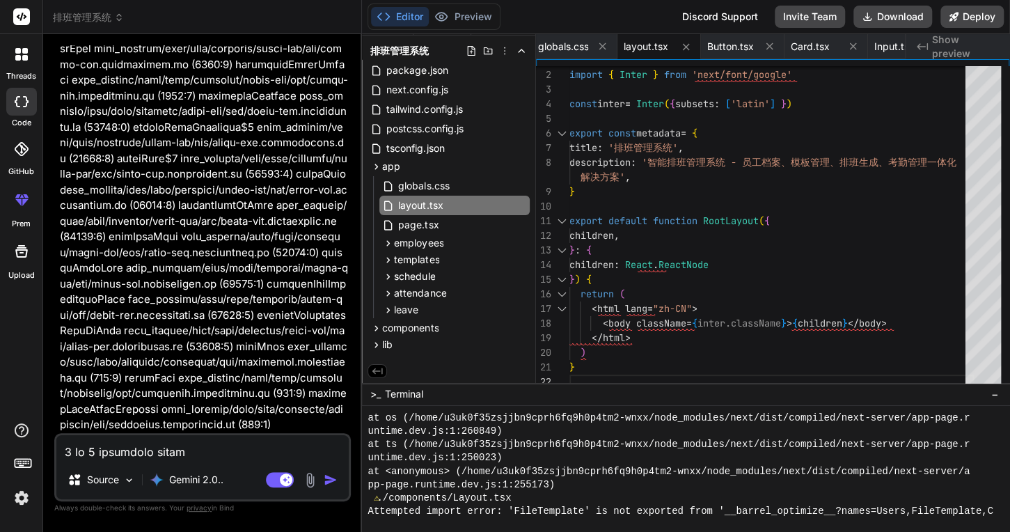
scroll to position [13151, 0]
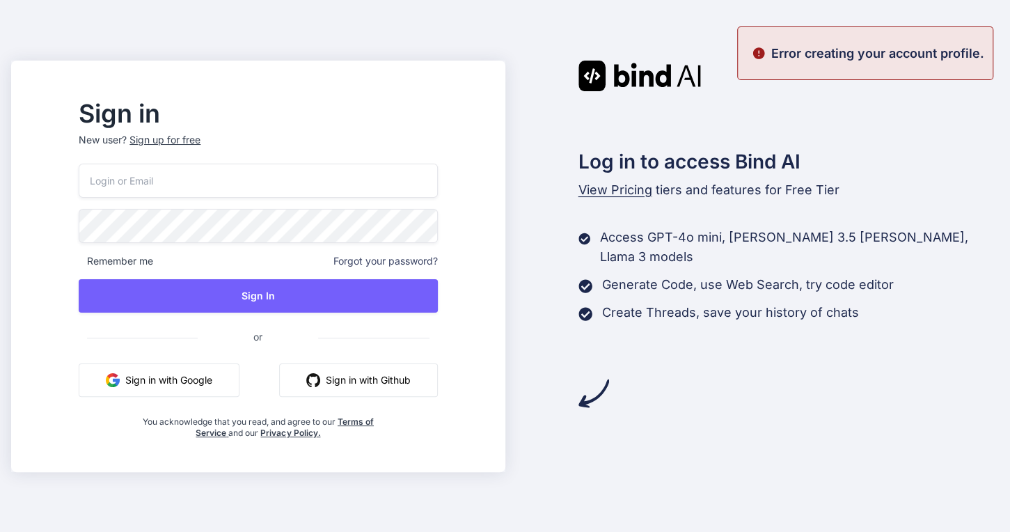
click at [890, 53] on p "Error creating your account profile." at bounding box center [877, 53] width 213 height 19
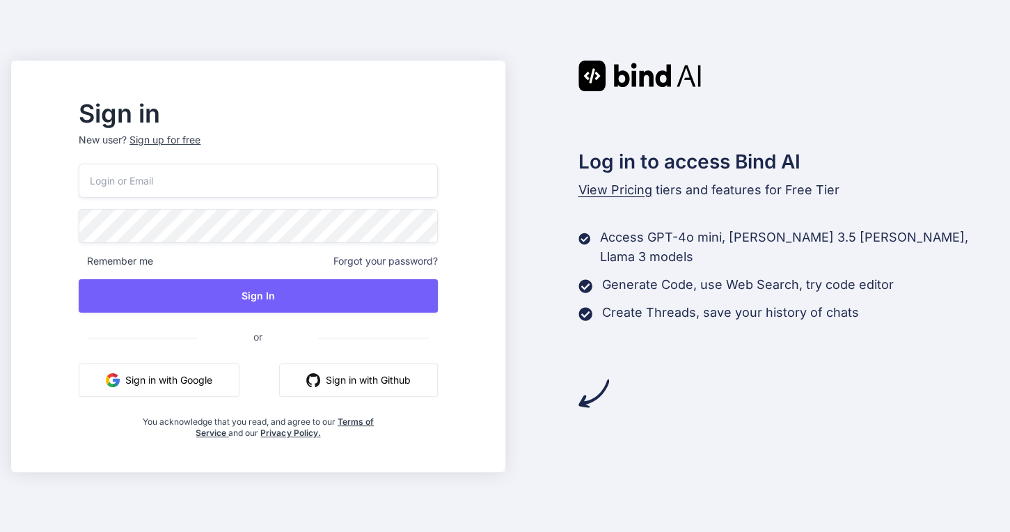
click at [632, 243] on p "Access GPT-4o mini, [PERSON_NAME] 3.5 [PERSON_NAME], Llama 3 models" at bounding box center [799, 247] width 399 height 39
click at [627, 297] on div "Access GPT-4o mini, Claude 3.5 Haiku, Llama 3 models Generate Code, use Web Sea…" at bounding box center [789, 275] width 421 height 95
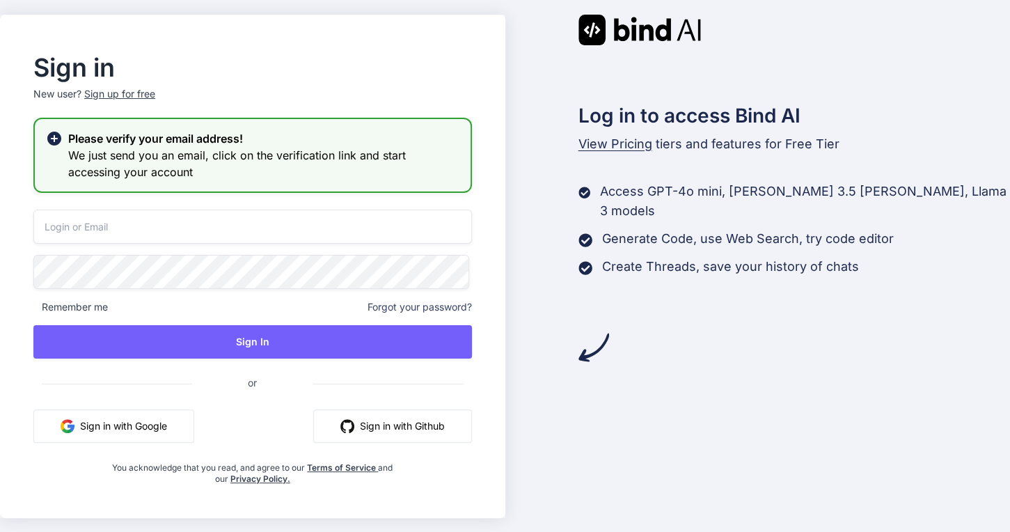
click at [111, 96] on div "Sign up for free" at bounding box center [119, 94] width 71 height 14
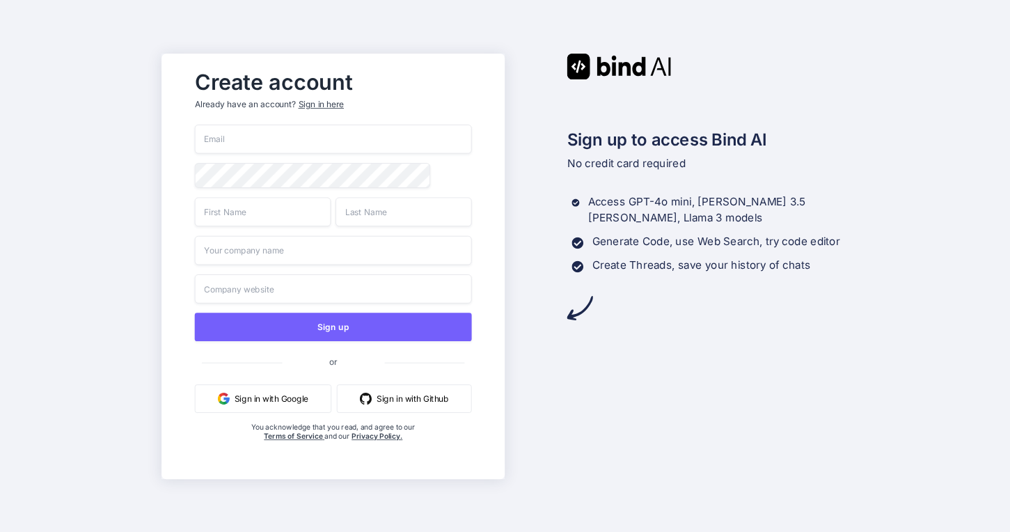
click at [407, 402] on button "Sign in with Github" at bounding box center [404, 398] width 135 height 29
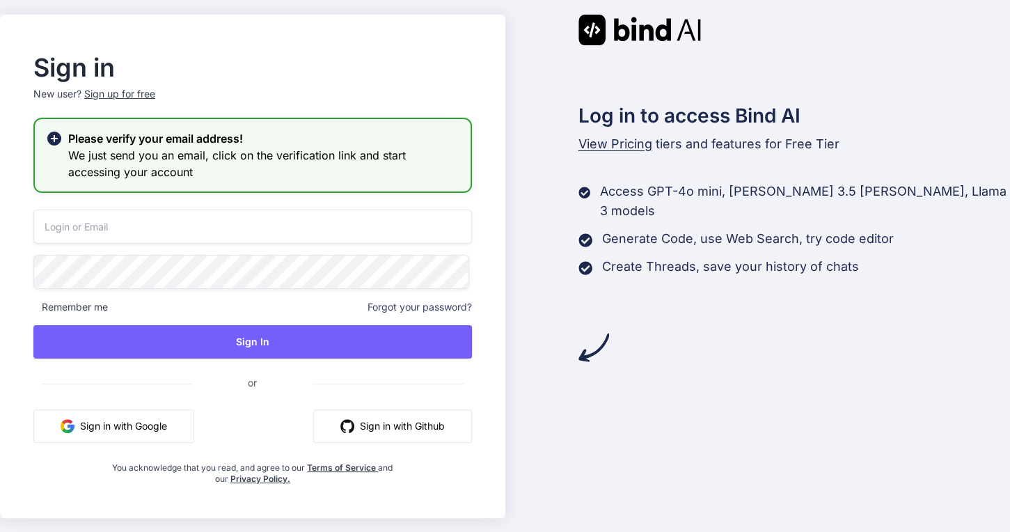
click at [377, 415] on button "Sign in with Github" at bounding box center [392, 425] width 159 height 33
